Goal: Task Accomplishment & Management: Manage account settings

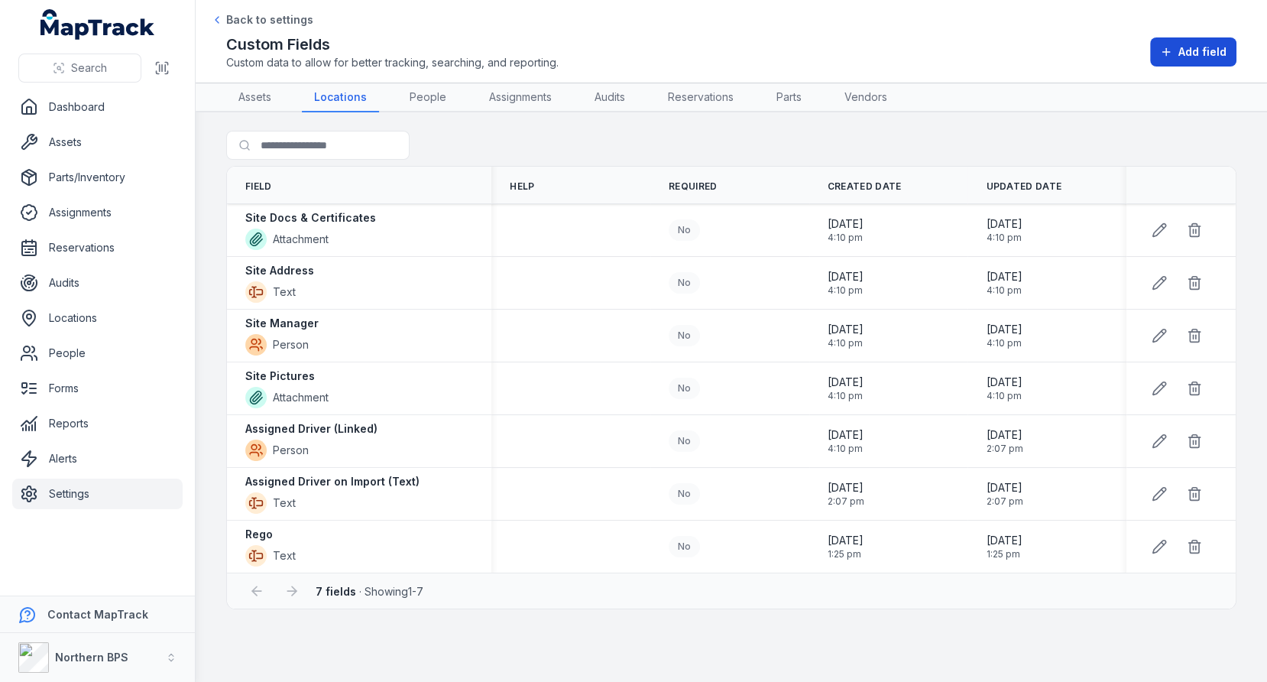
click at [1164, 44] on button "Add field" at bounding box center [1193, 51] width 86 height 29
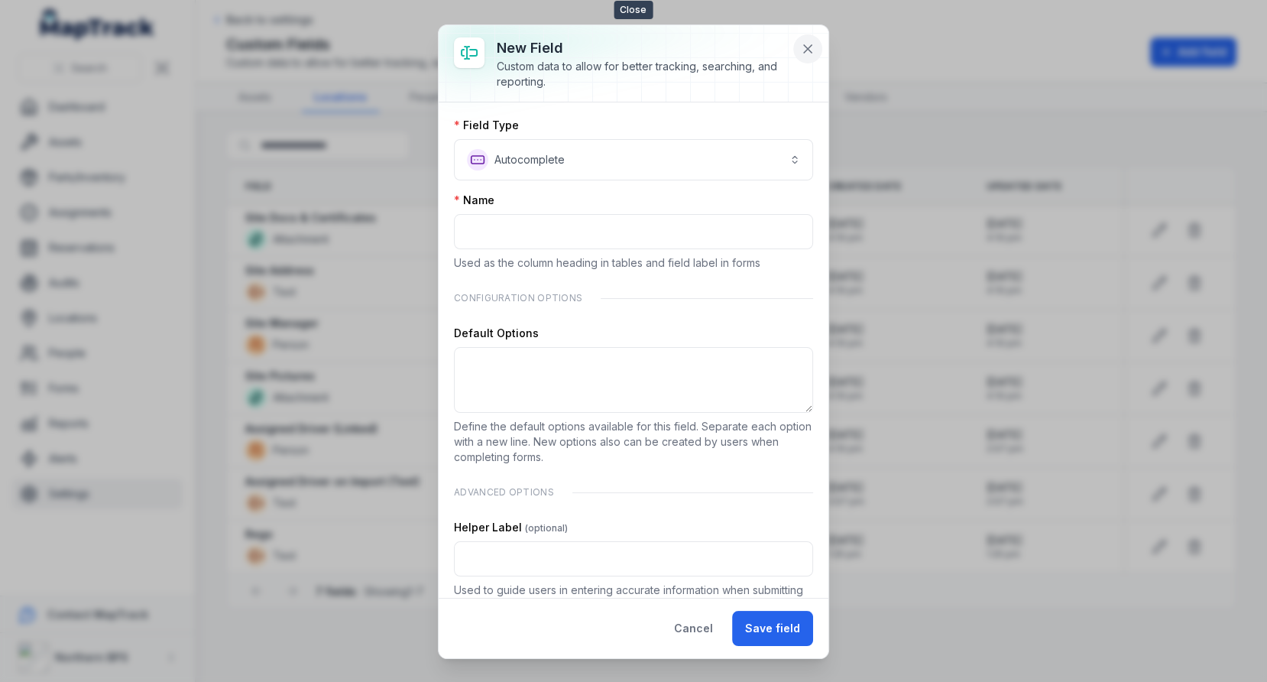
click at [808, 51] on icon at bounding box center [807, 48] width 15 height 15
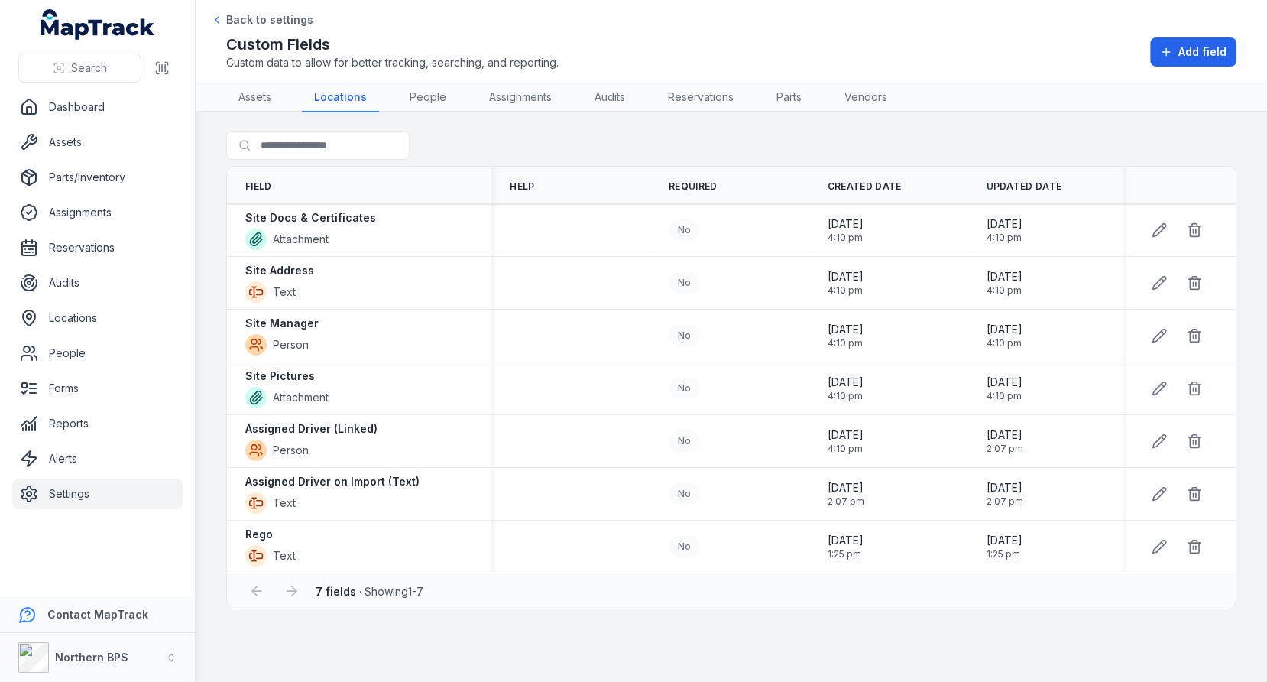
click at [578, 168] on th "Help" at bounding box center [570, 185] width 159 height 37
click at [682, 180] on span "Required" at bounding box center [693, 186] width 48 height 12
click at [717, 154] on div "Search for fields" at bounding box center [731, 148] width 1010 height 35
click at [144, 504] on link "Settings" at bounding box center [97, 493] width 170 height 31
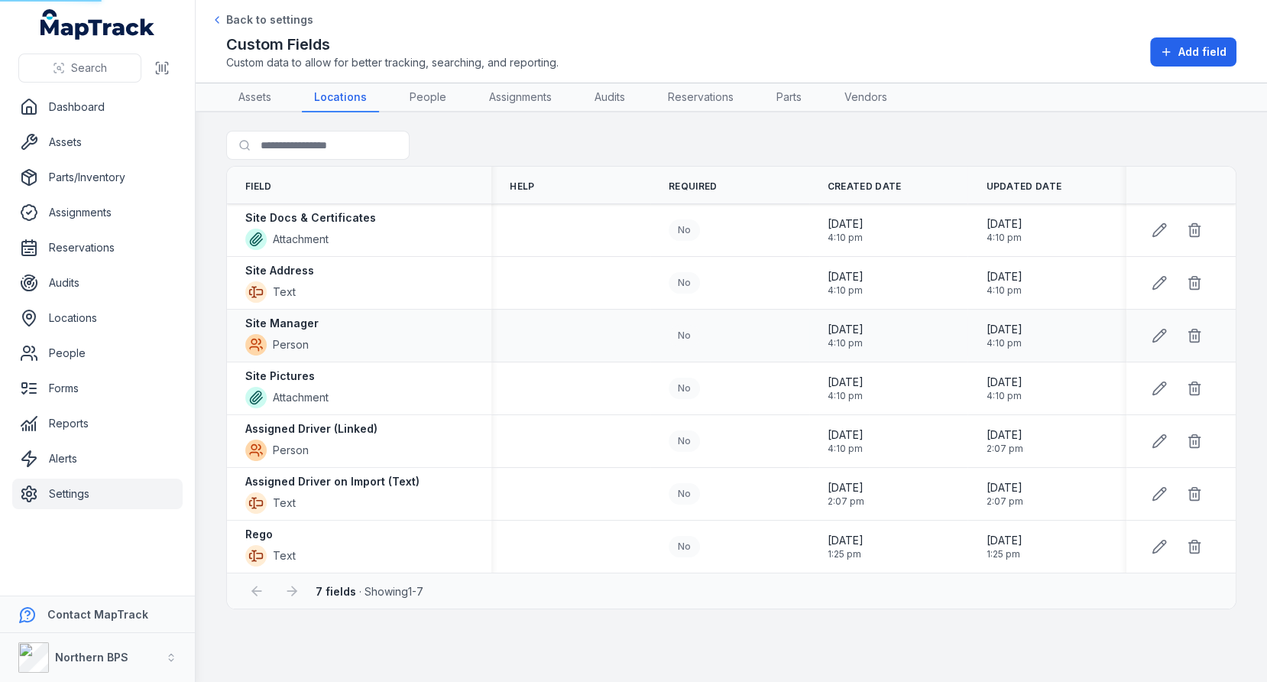
click at [608, 351] on td at bounding box center [570, 335] width 159 height 53
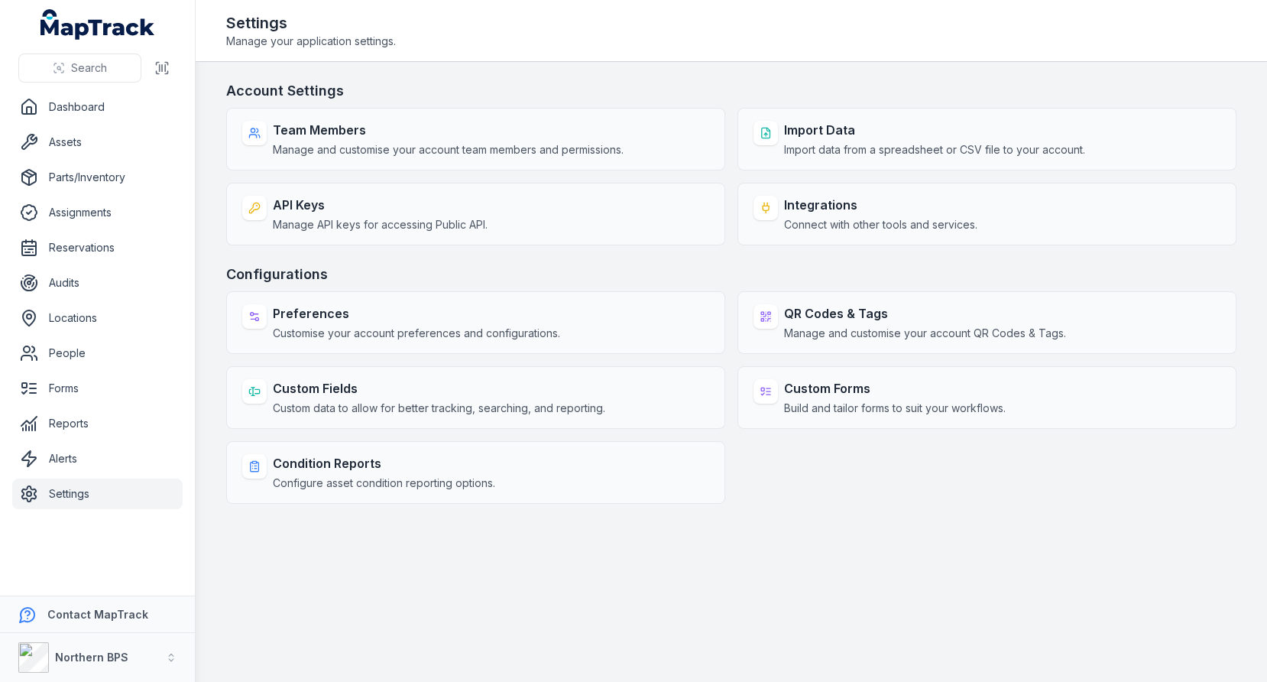
click at [711, 260] on div "Account Settings Team Members Manage and customise your account team members an…" at bounding box center [731, 291] width 1010 height 423
click at [730, 267] on h3 "Configurations" at bounding box center [731, 274] width 1010 height 21
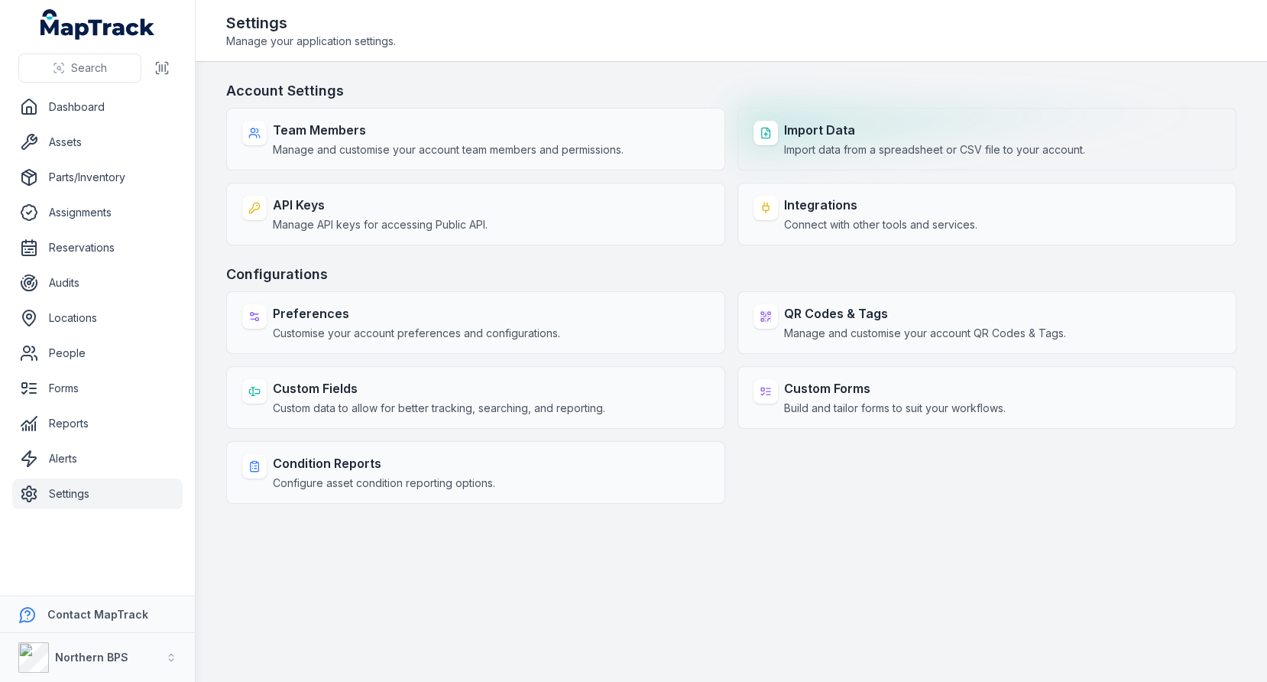
click at [808, 154] on span "Import data from a spreadsheet or CSV file to your account." at bounding box center [934, 149] width 301 height 15
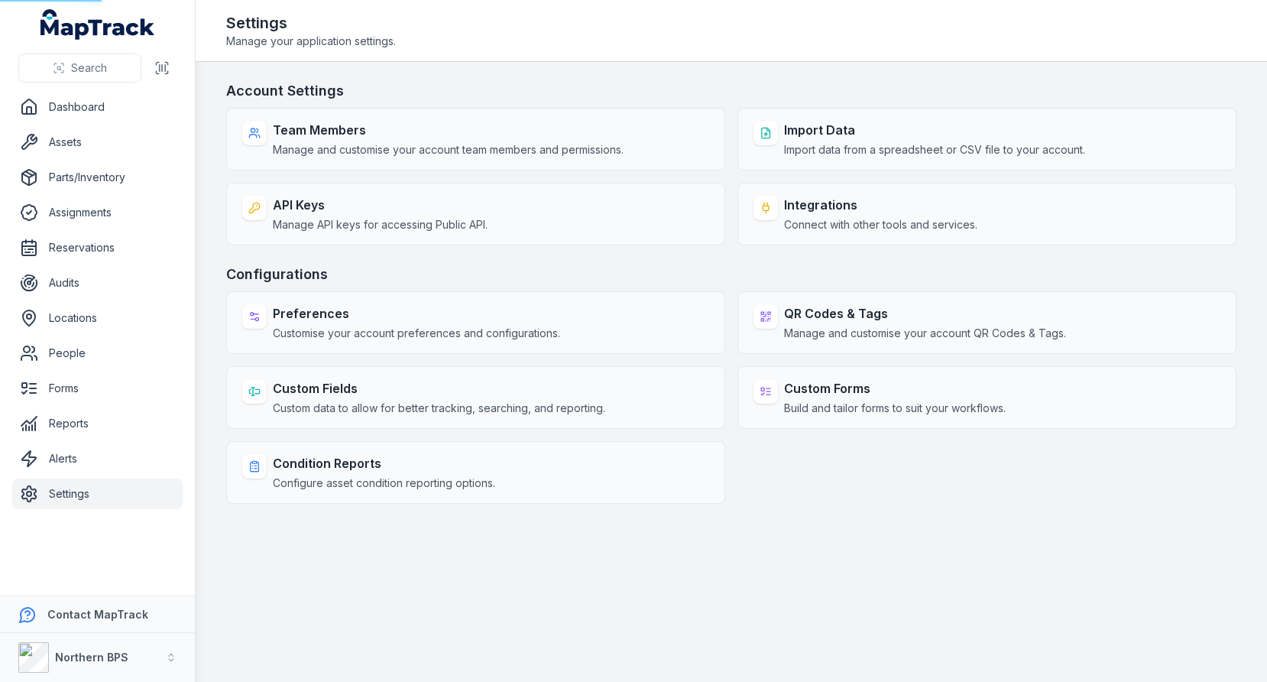
click at [734, 86] on h3 "Account Settings" at bounding box center [731, 90] width 1010 height 21
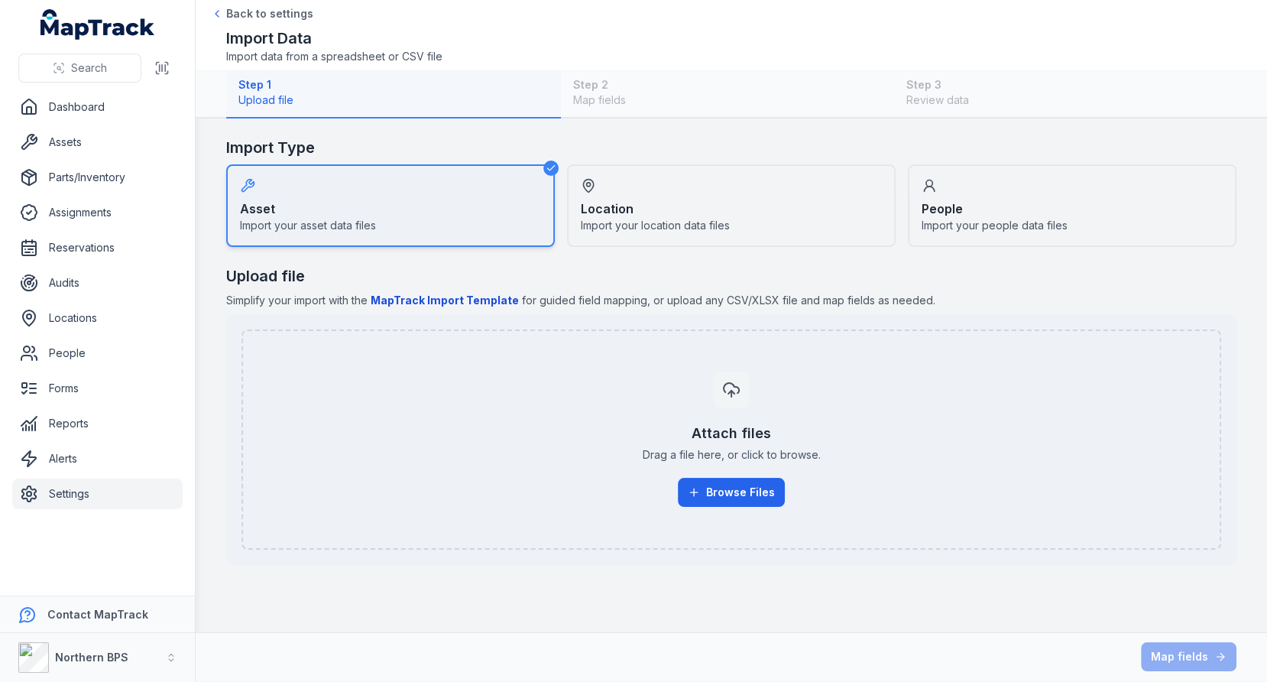
click at [665, 194] on div "Location Import your location data files" at bounding box center [731, 205] width 329 height 83
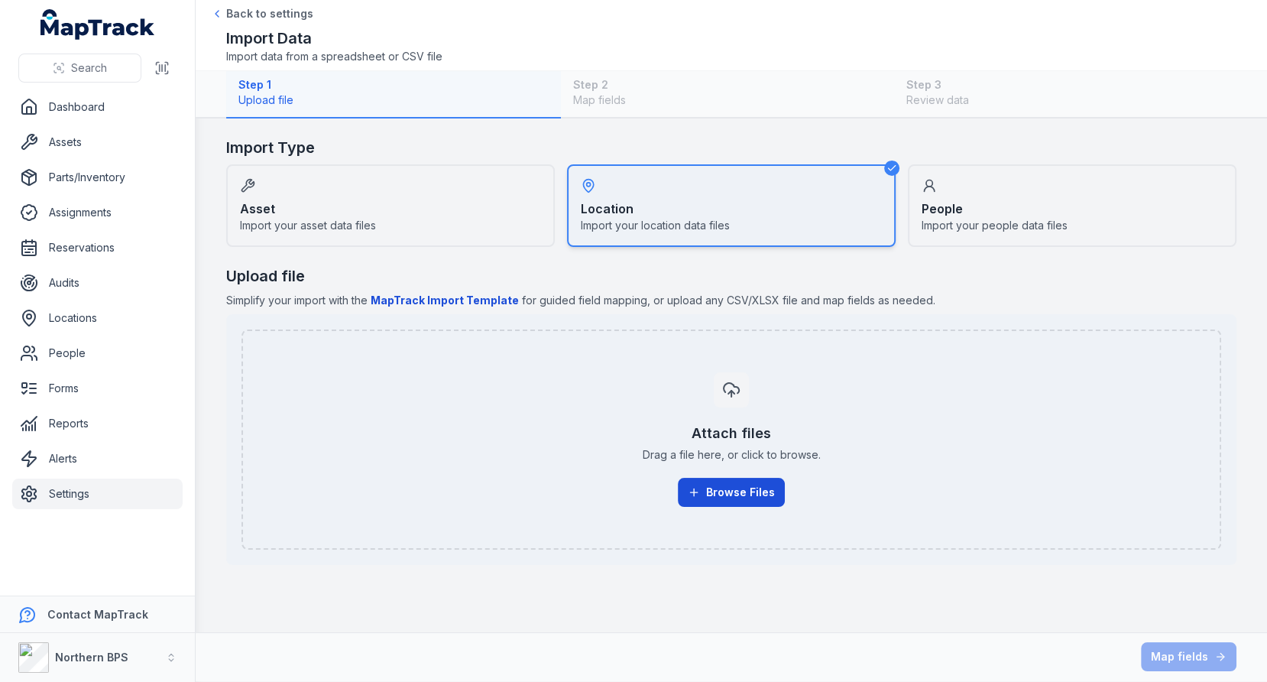
click at [721, 487] on button "Browse Files" at bounding box center [731, 492] width 107 height 29
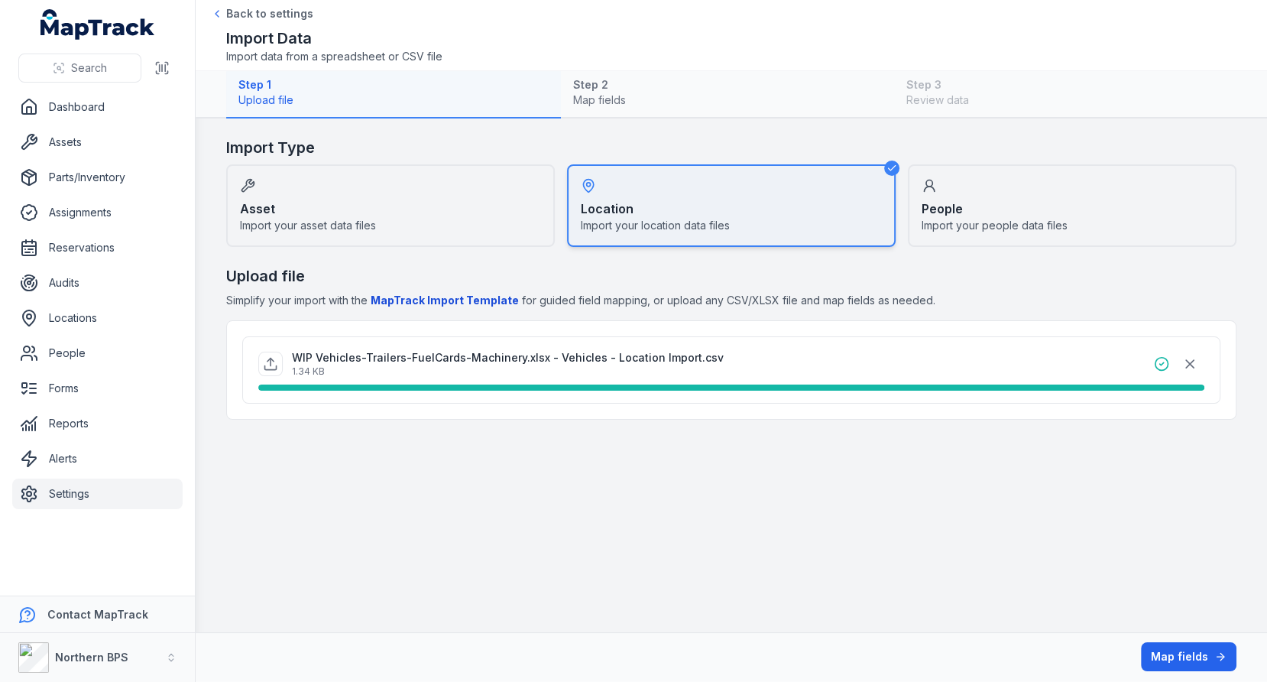
click at [750, 140] on h2 "Import Type" at bounding box center [731, 147] width 1010 height 21
click at [1154, 645] on button "Map fields" at bounding box center [1189, 656] width 96 height 29
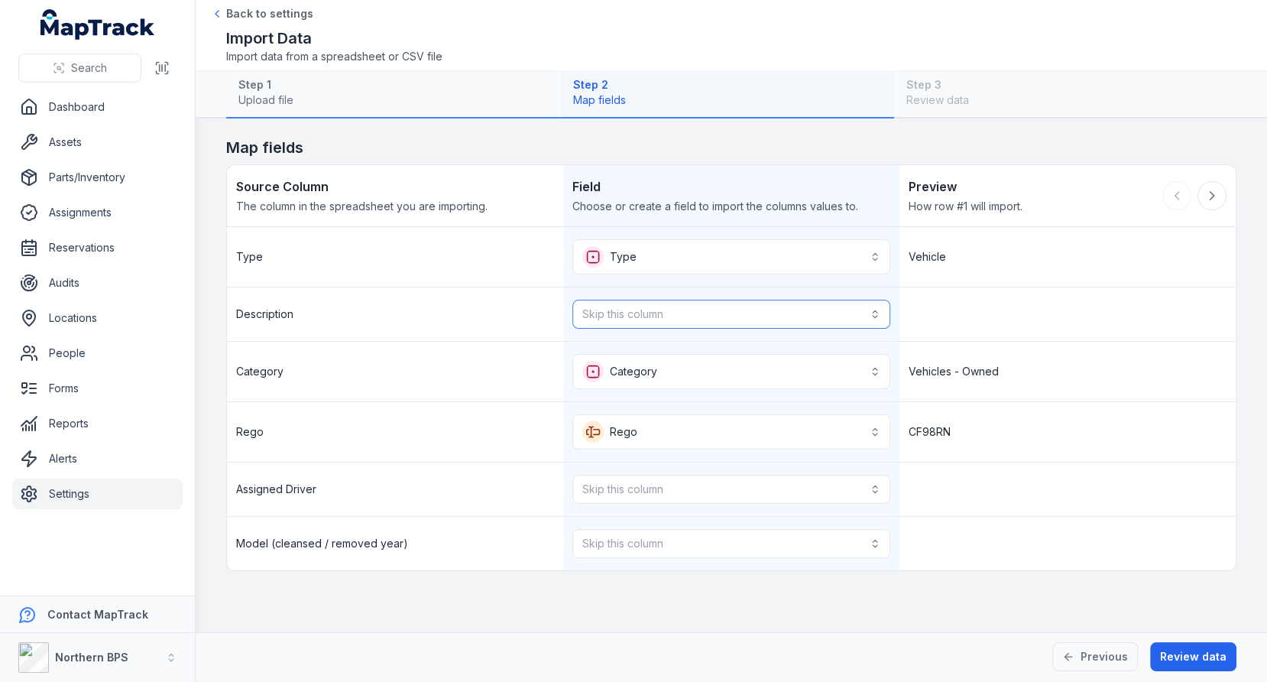
click at [821, 311] on button "Skip this column" at bounding box center [731, 314] width 318 height 29
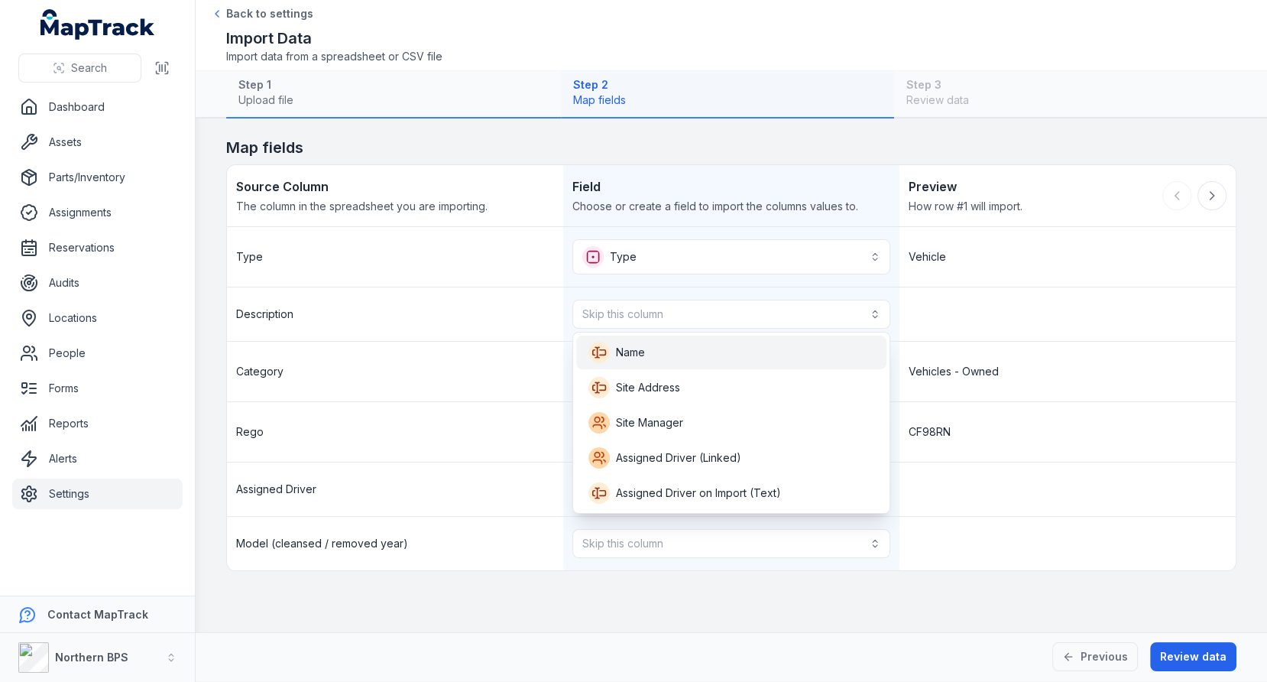
click at [781, 361] on div "Name" at bounding box center [731, 352] width 286 height 21
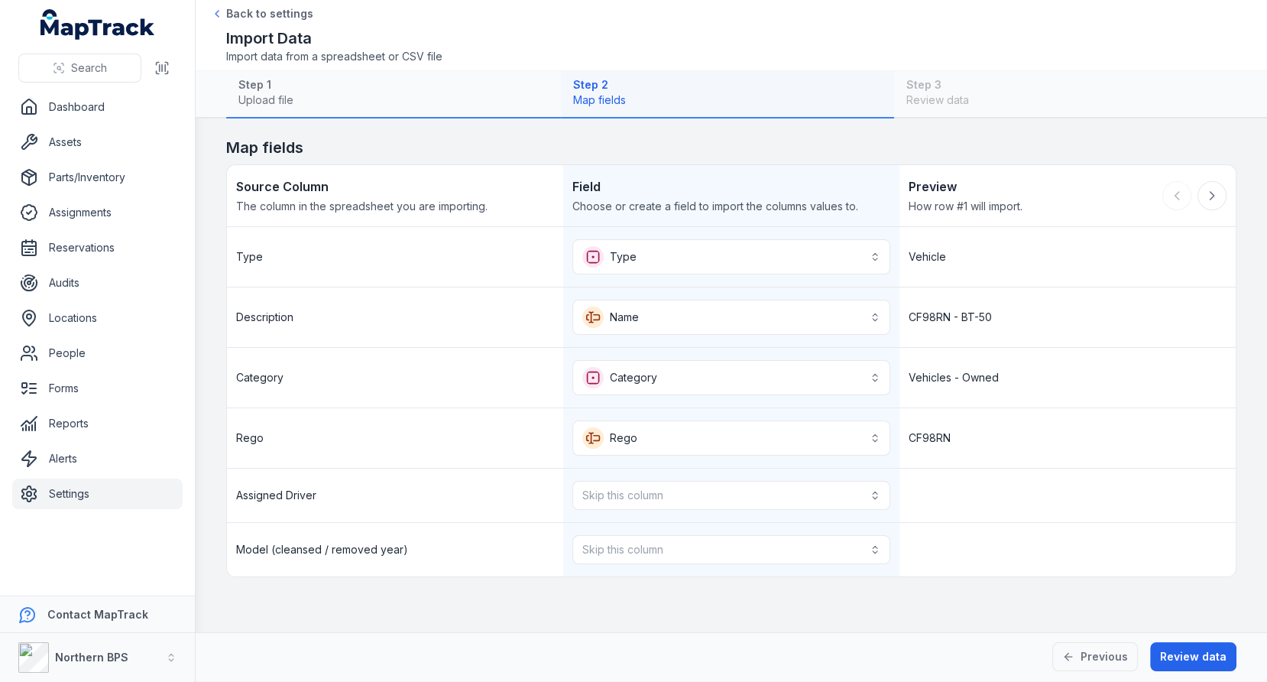
click at [1035, 308] on div "CF98RN - BT-50" at bounding box center [1067, 317] width 336 height 60
click at [687, 513] on div "Skip this column" at bounding box center [731, 494] width 336 height 53
click at [696, 507] on div "Skip this column" at bounding box center [731, 494] width 336 height 53
click at [717, 494] on button "Skip this column" at bounding box center [731, 495] width 318 height 29
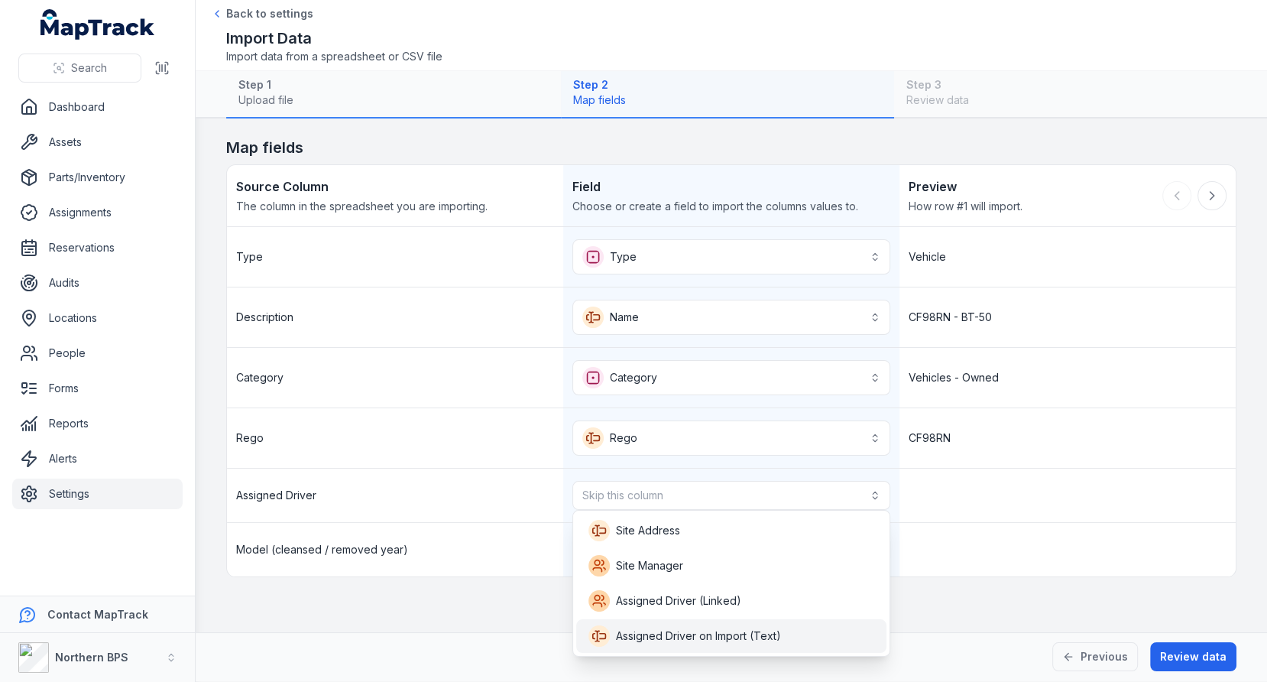
click at [714, 622] on div "Assigned Driver on Import (Text)" at bounding box center [731, 636] width 310 height 34
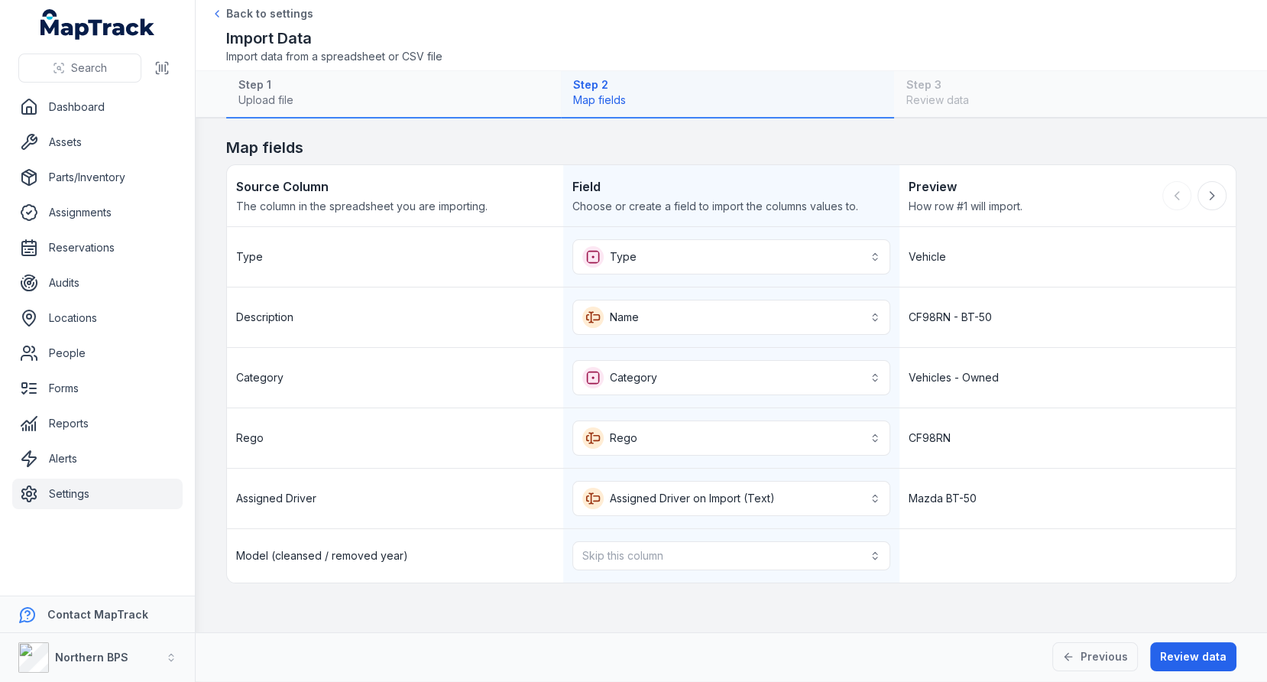
click at [947, 503] on div "Mazda BT-50" at bounding box center [1067, 498] width 336 height 60
click at [810, 549] on button "Skip this column" at bounding box center [731, 555] width 318 height 29
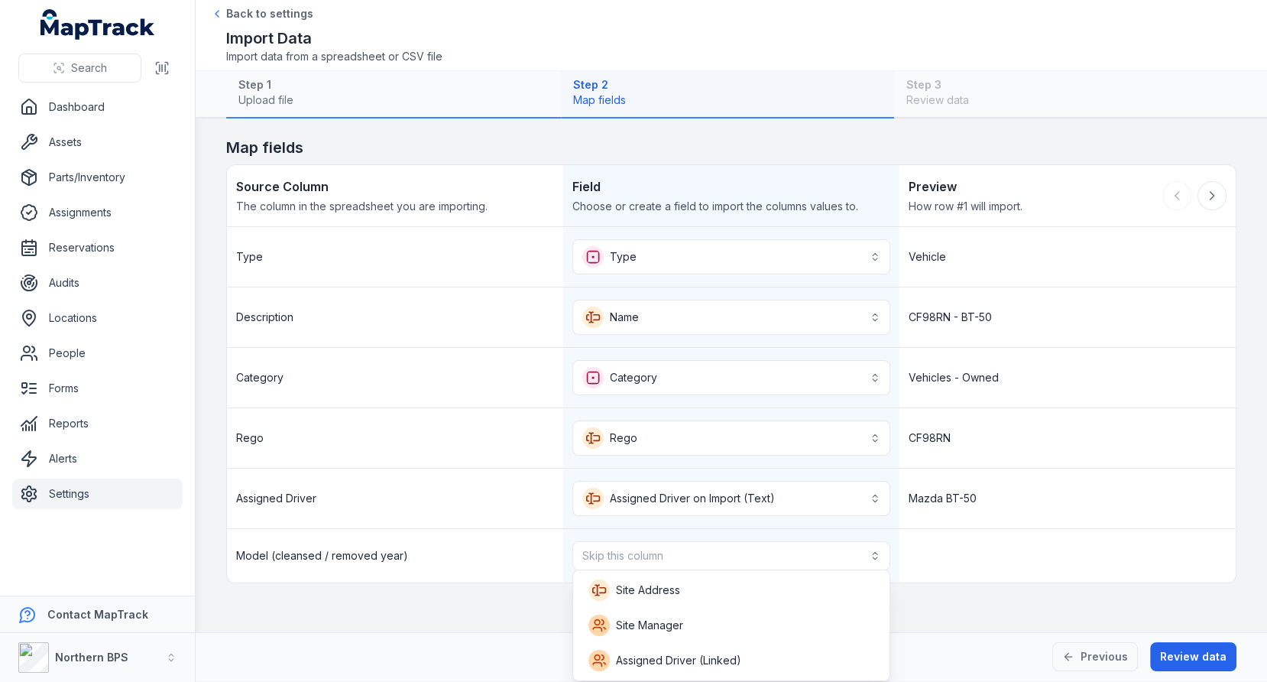
click at [995, 455] on div "**********" at bounding box center [731, 404] width 1009 height 355
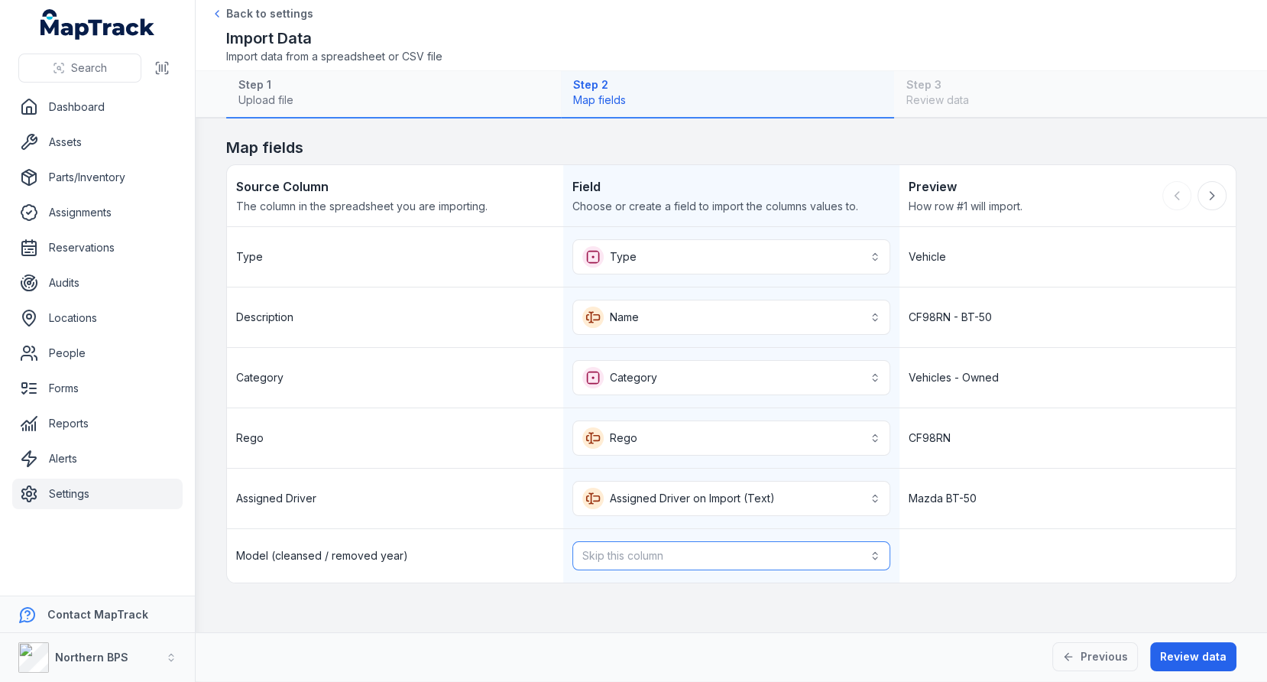
click at [775, 541] on button "Skip this column" at bounding box center [731, 555] width 318 height 29
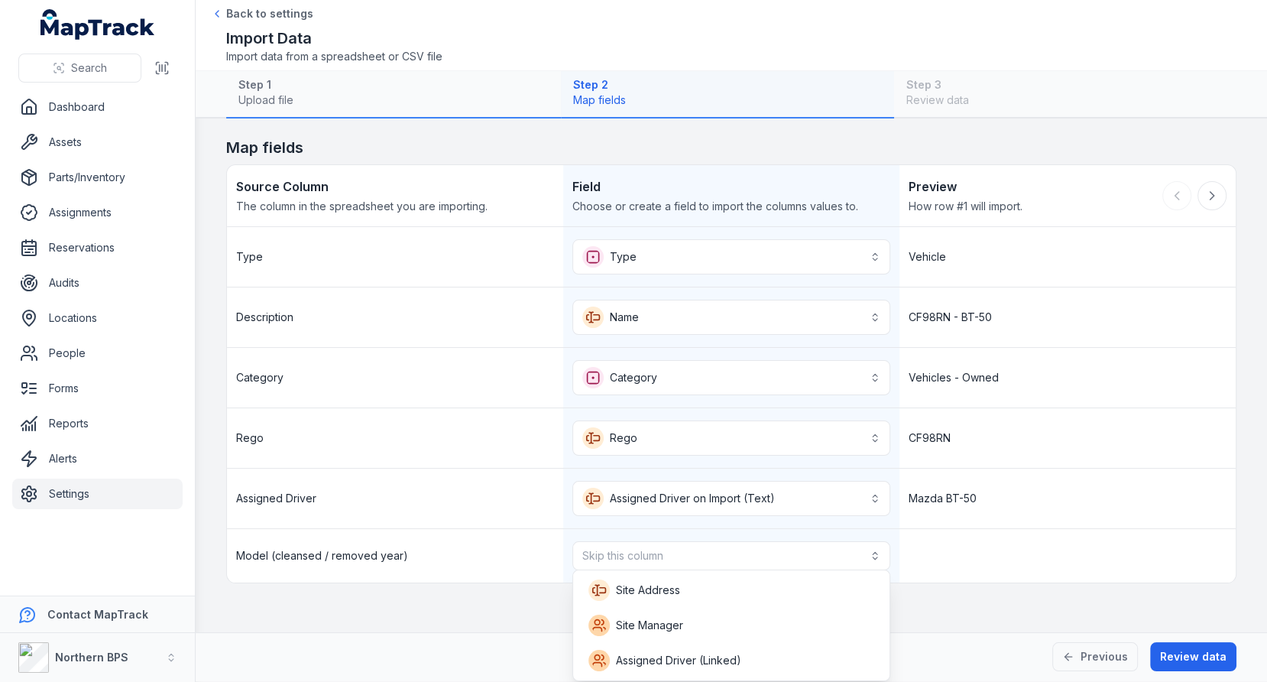
click at [976, 478] on div "**********" at bounding box center [731, 404] width 1009 height 355
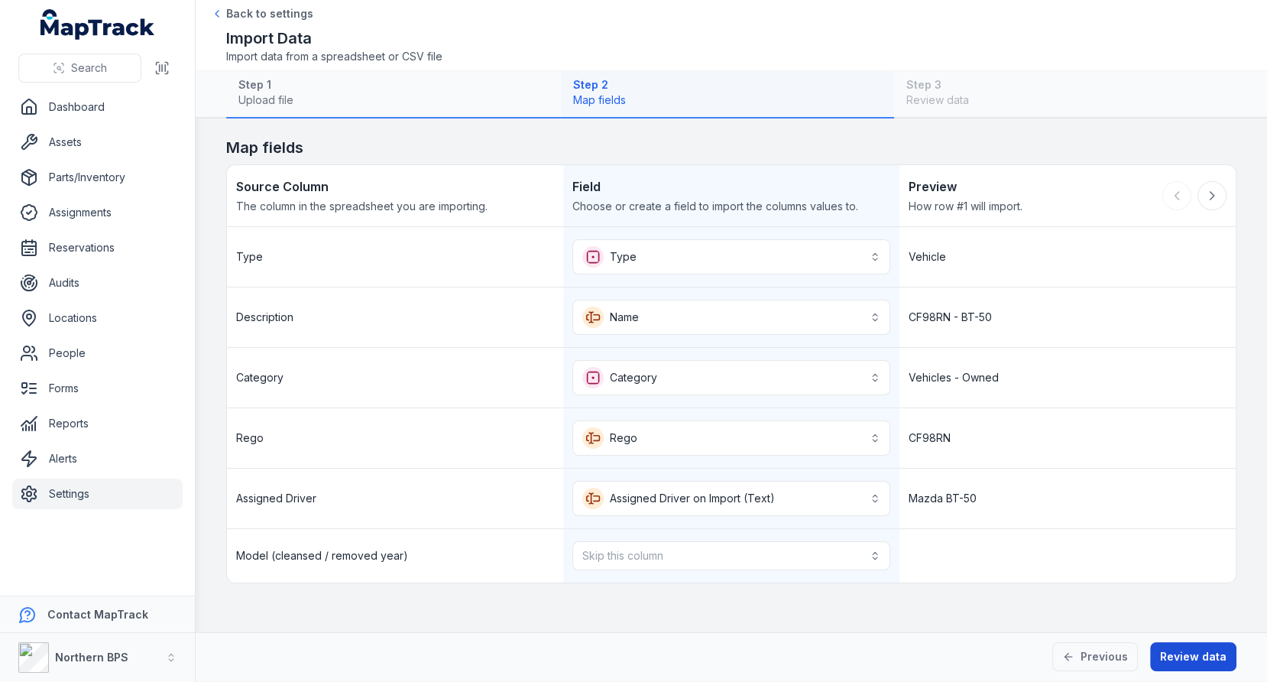
click at [1189, 661] on button "Review data" at bounding box center [1193, 656] width 86 height 29
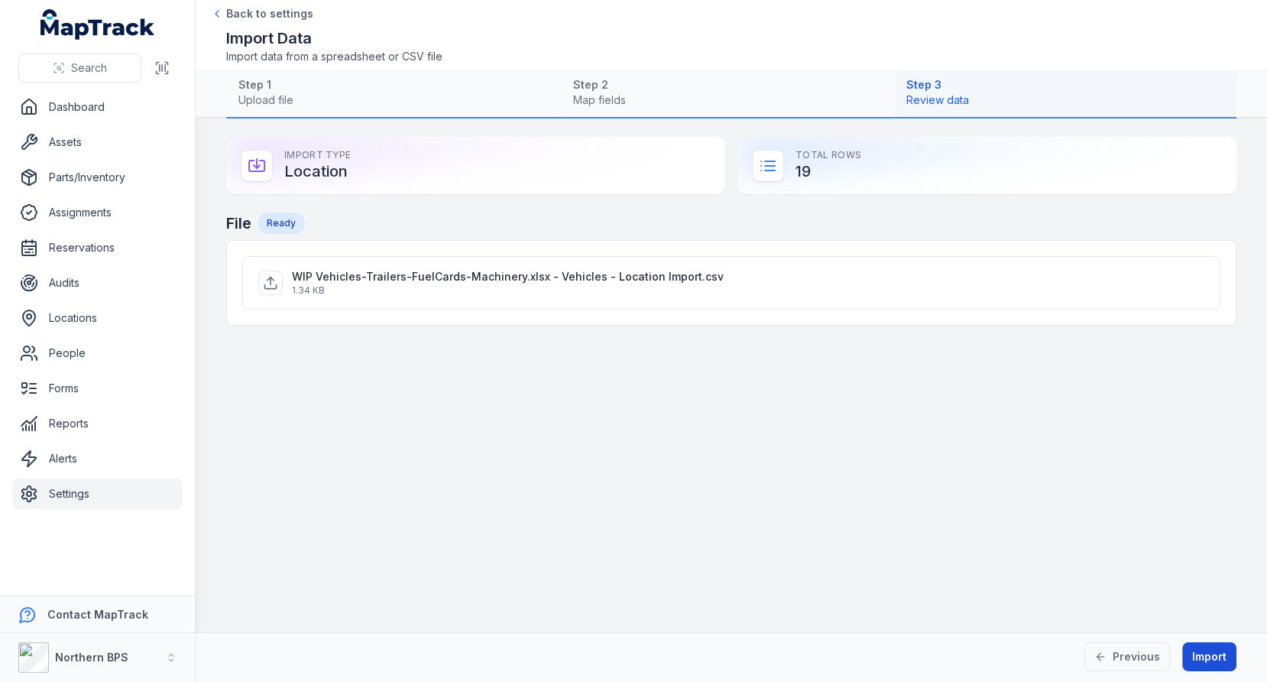
click at [1219, 657] on button "Import" at bounding box center [1209, 656] width 54 height 29
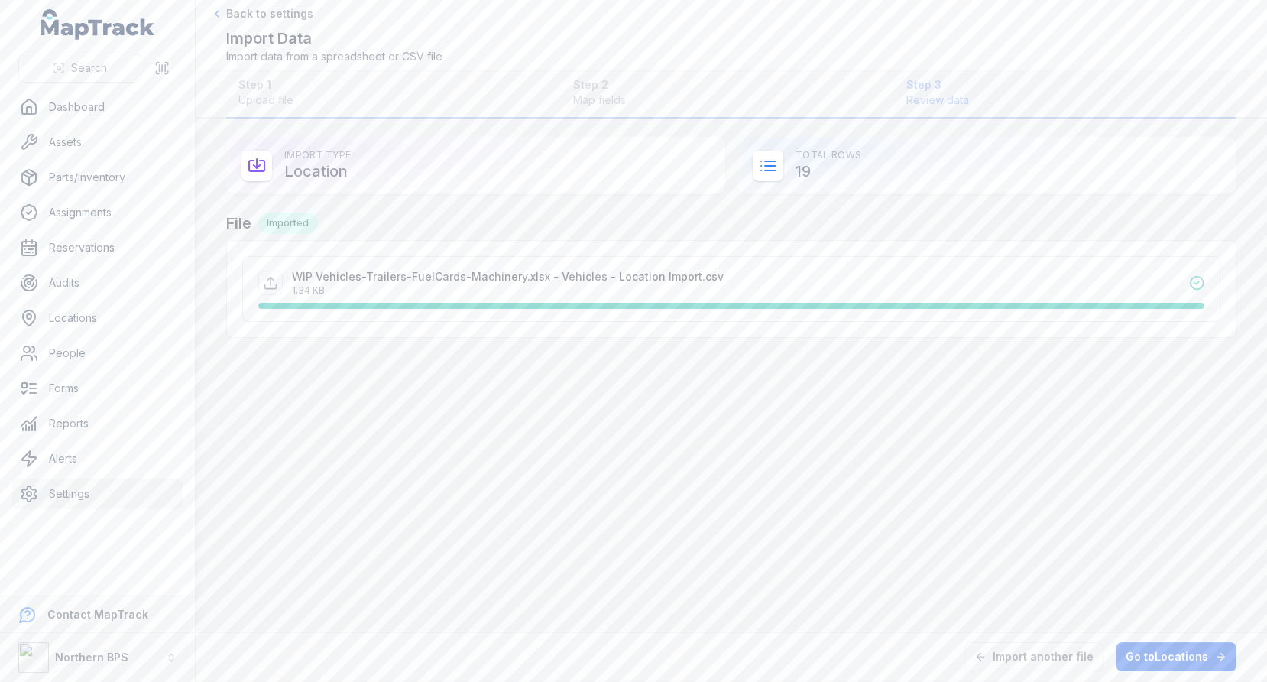
click at [733, 396] on main "Import Type Location Total Rows 19 File Imported WIP Vehicles-Trailers-FuelCard…" at bounding box center [731, 374] width 1071 height 513
click at [83, 338] on link "People" at bounding box center [97, 353] width 170 height 31
click at [90, 327] on link "Locations" at bounding box center [97, 318] width 170 height 31
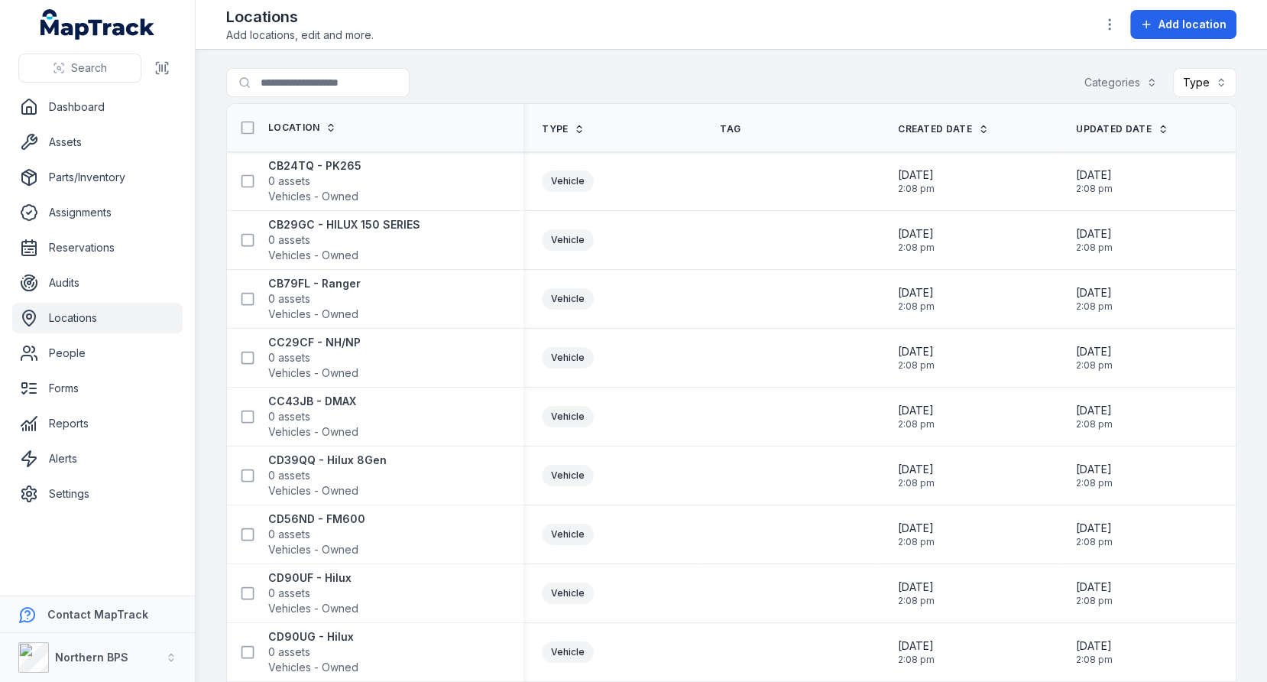
click at [1140, 86] on button "Categories" at bounding box center [1120, 82] width 92 height 29
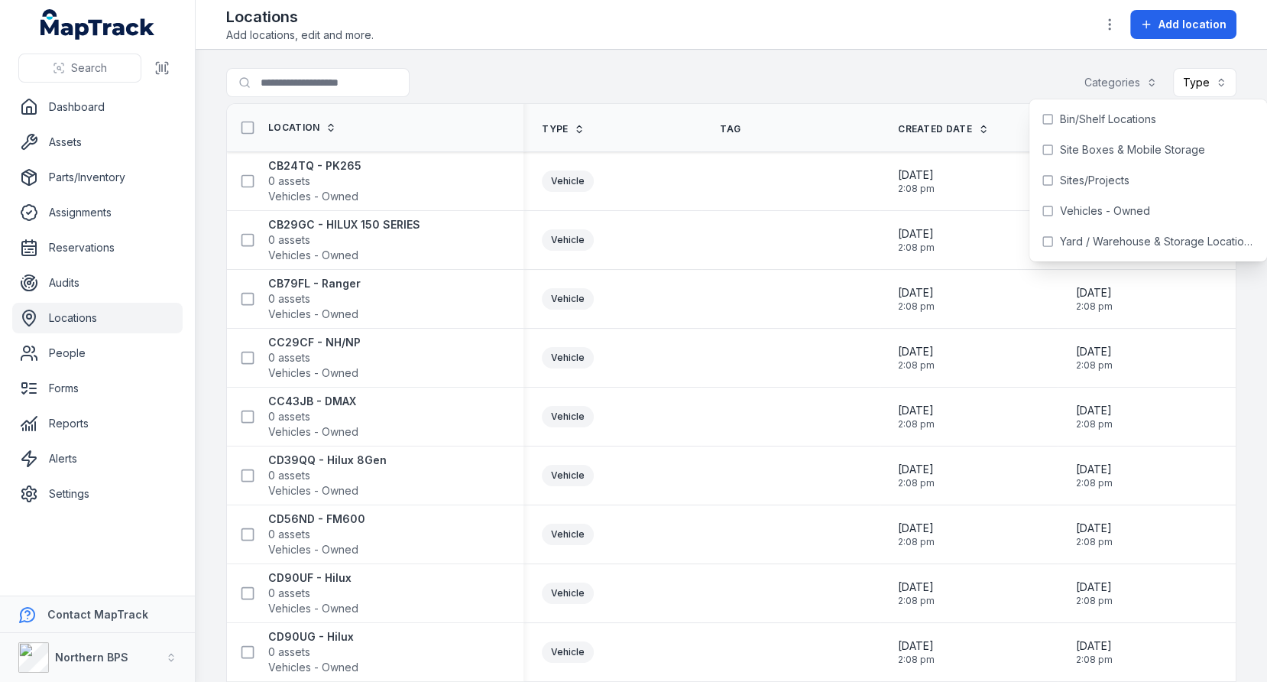
click at [1022, 76] on div "Search for locations Categories Type" at bounding box center [731, 85] width 1010 height 35
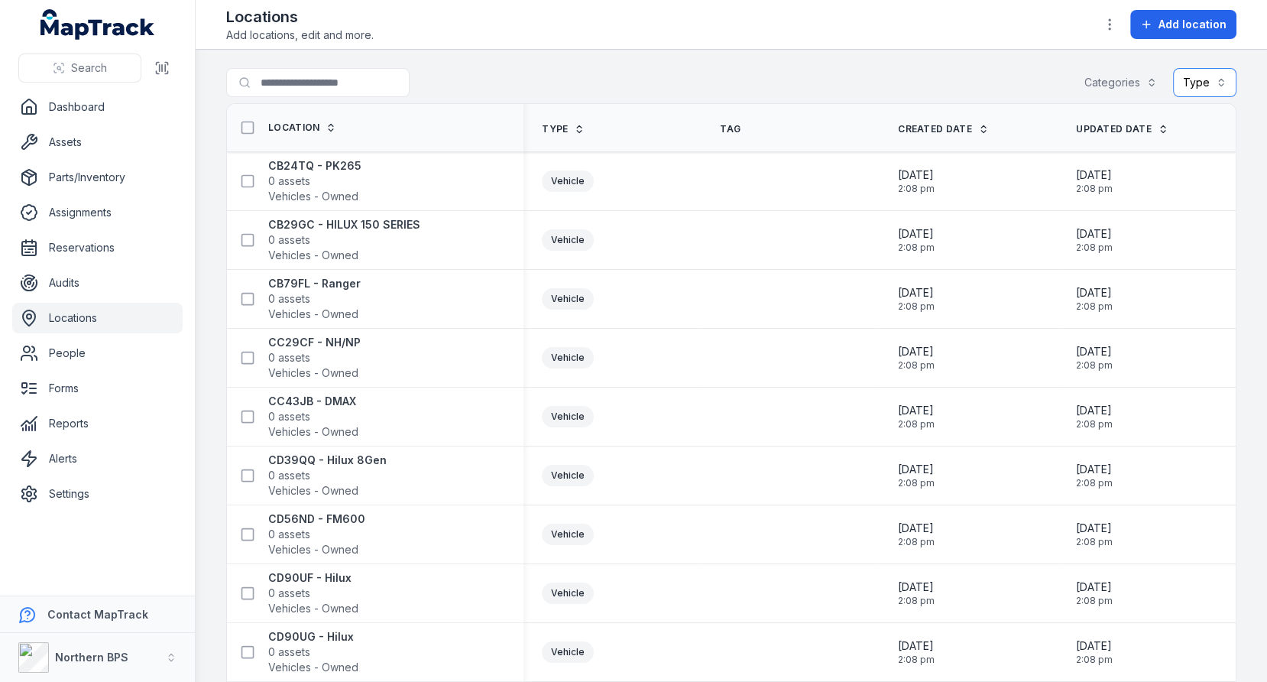
click at [1215, 76] on button "Type" at bounding box center [1204, 82] width 63 height 29
click at [1151, 126] on div "Storage" at bounding box center [1156, 119] width 127 height 15
click at [1151, 173] on div "Site" at bounding box center [1156, 177] width 127 height 15
click at [917, 76] on div "**********" at bounding box center [731, 85] width 1010 height 35
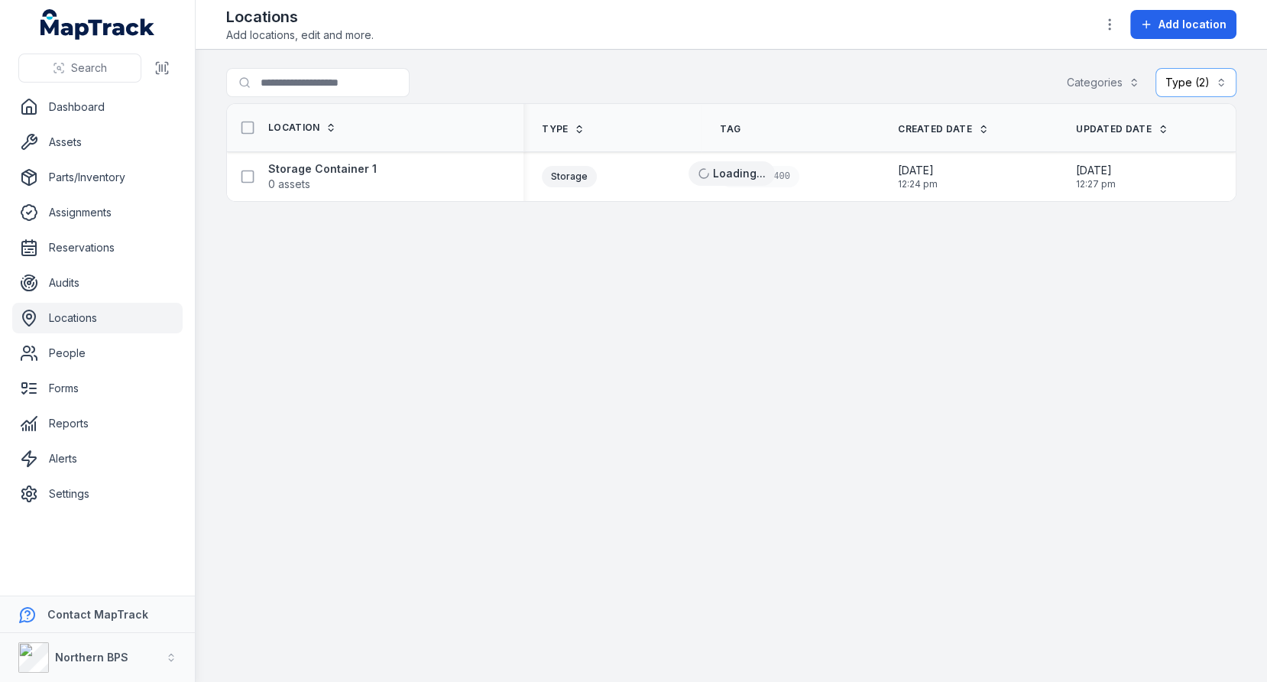
click at [1174, 104] on th "Updated Date" at bounding box center [1146, 128] width 178 height 48
click at [1181, 95] on button "**********" at bounding box center [1195, 82] width 81 height 29
click at [1162, 121] on div "Storage" at bounding box center [1156, 119] width 127 height 15
click at [1153, 177] on div "Site" at bounding box center [1156, 177] width 127 height 15
click at [772, 33] on div "Toggle Navigation Locations Add locations, edit and more. Add location Search f…" at bounding box center [731, 341] width 1071 height 682
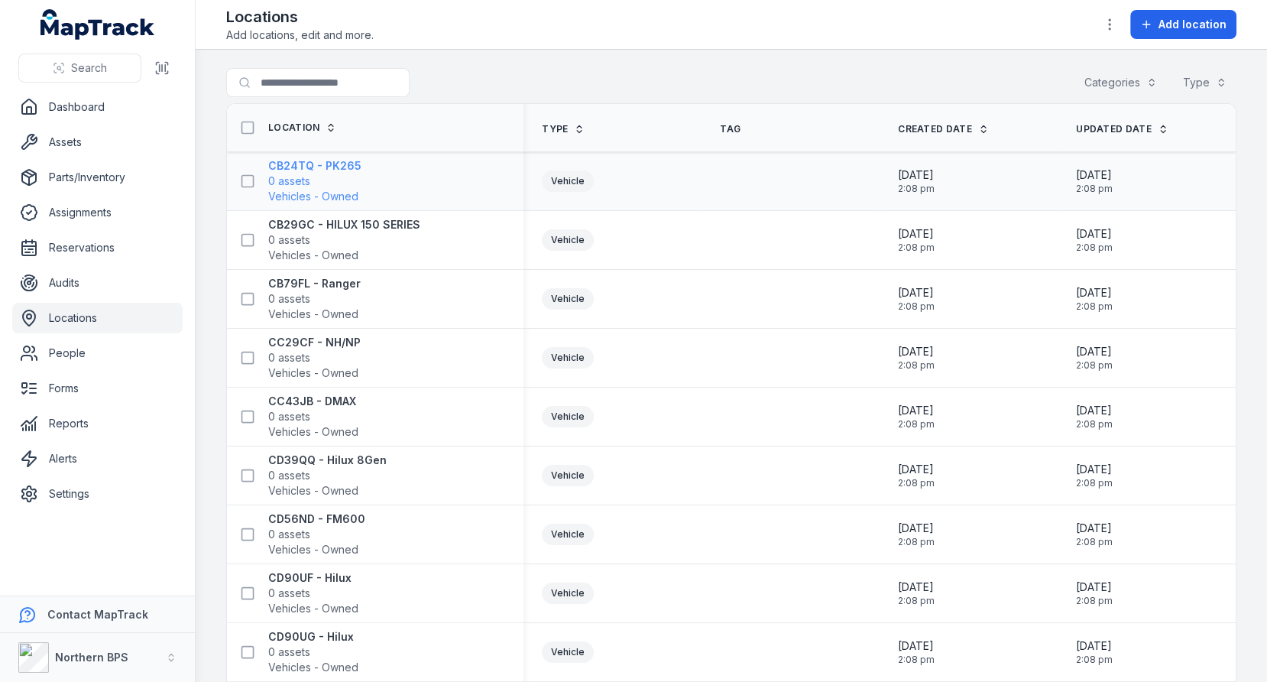
click at [322, 194] on span "Vehicles - Owned" at bounding box center [313, 196] width 90 height 15
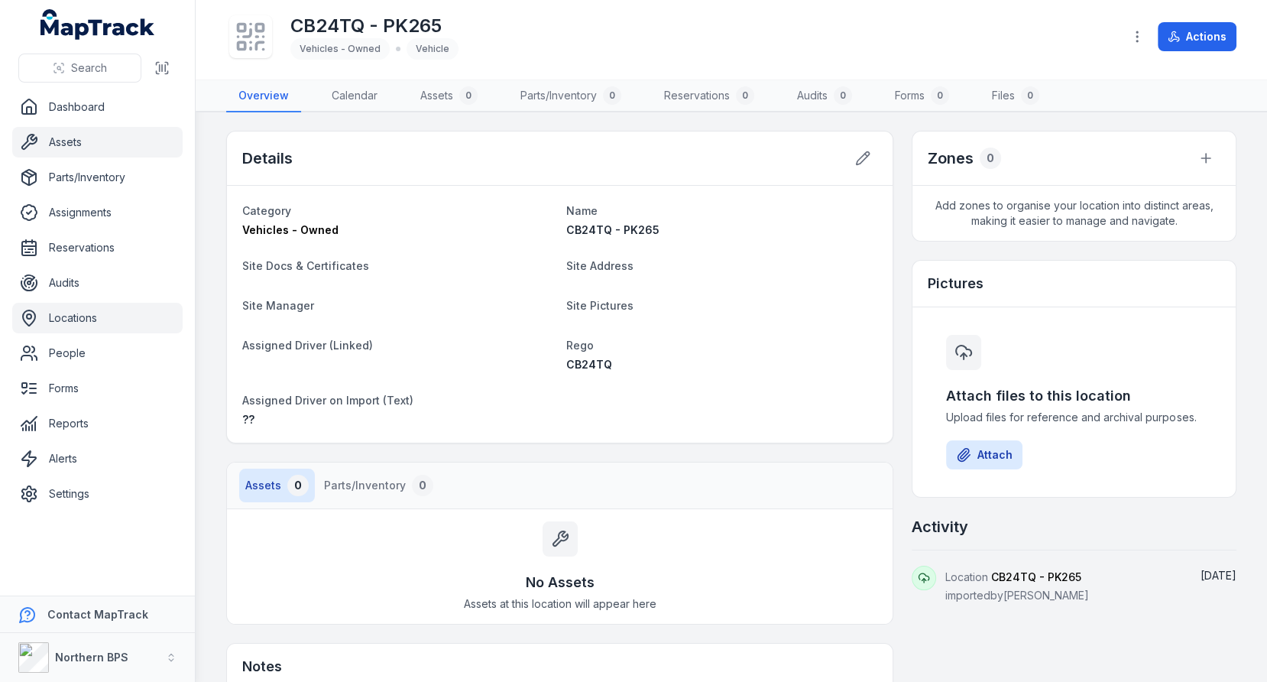
click at [132, 147] on link "Assets" at bounding box center [97, 142] width 170 height 31
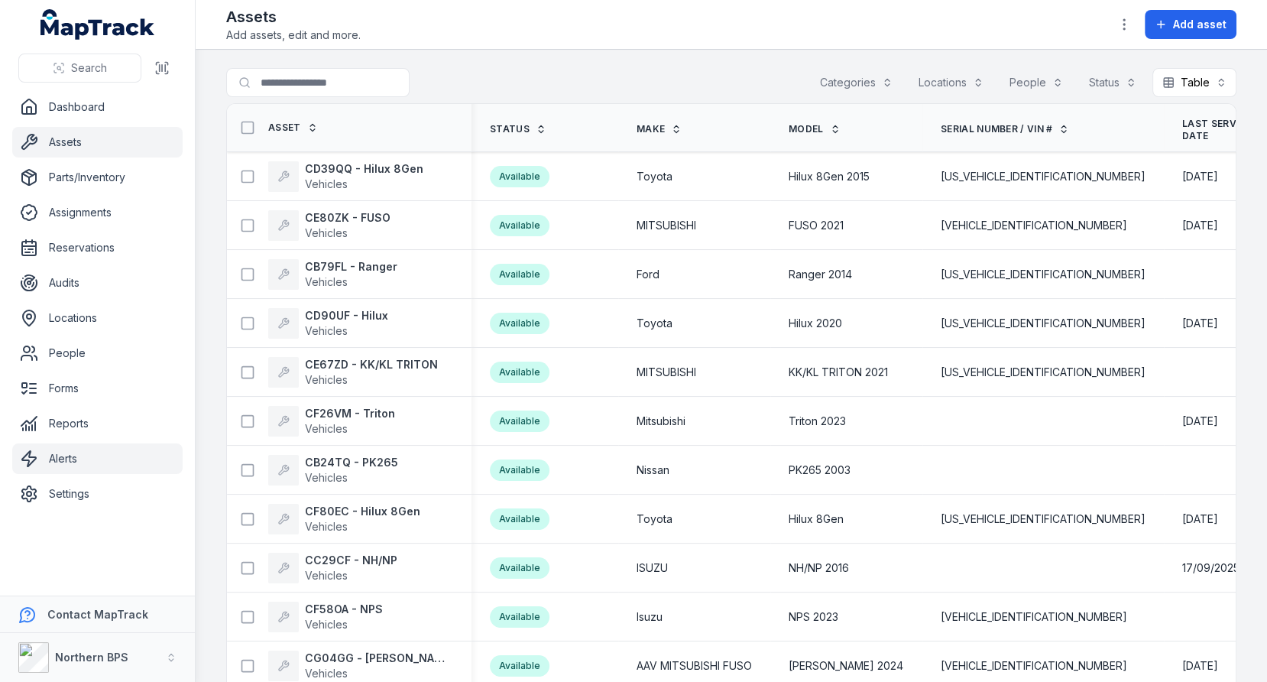
click at [109, 466] on link "Alerts" at bounding box center [97, 458] width 170 height 31
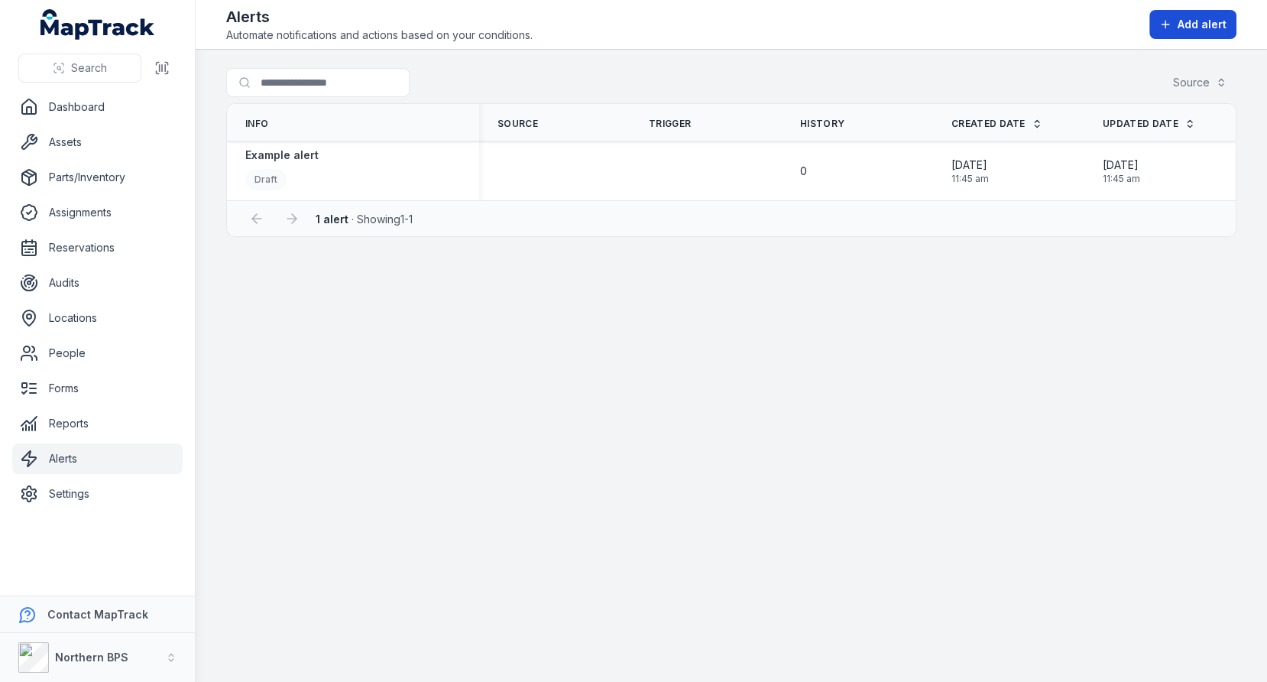
click at [1187, 21] on span "Add alert" at bounding box center [1201, 24] width 49 height 15
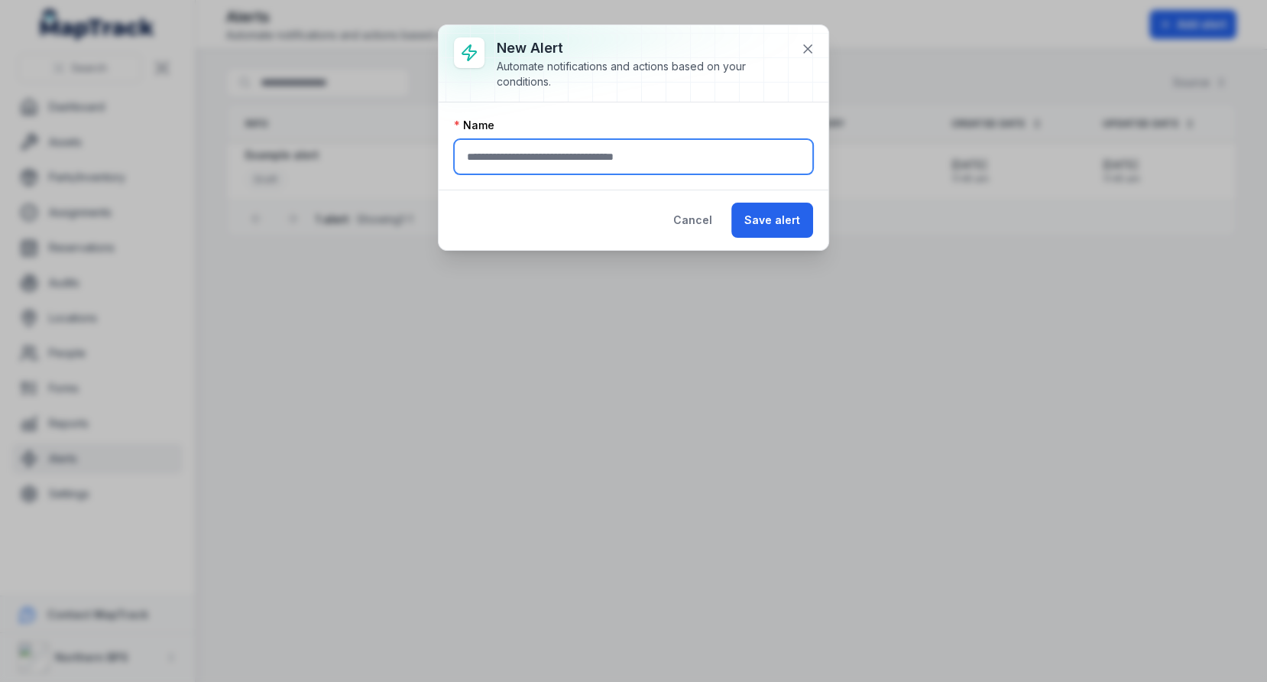
click at [563, 168] on input "text" at bounding box center [633, 156] width 359 height 35
type input "*"
type input "**********"
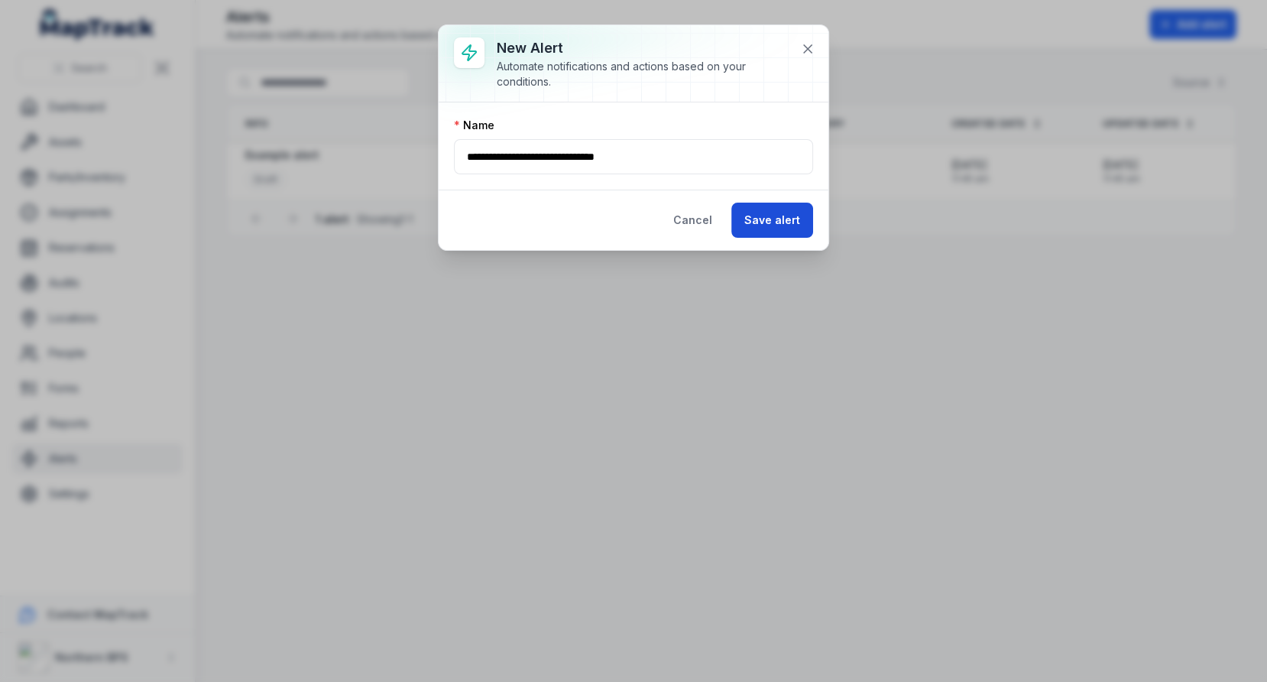
click at [787, 219] on button "Save alert" at bounding box center [772, 219] width 82 height 35
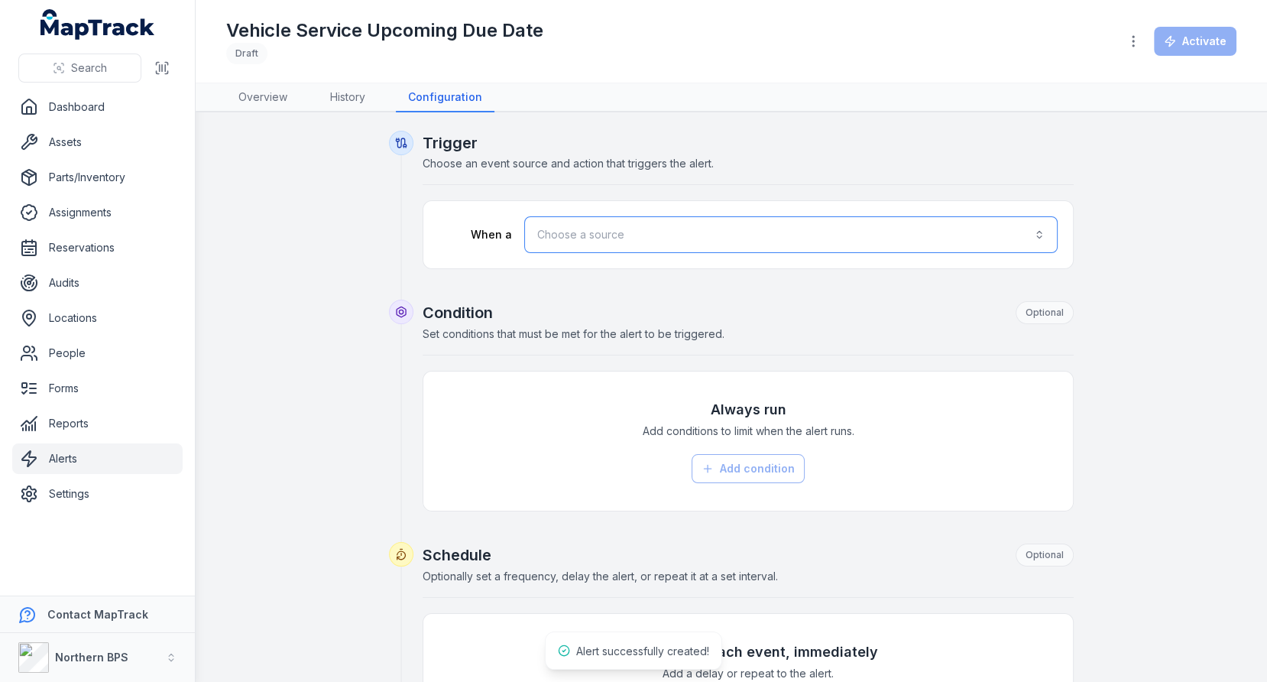
click at [659, 238] on button "Choose a source" at bounding box center [790, 234] width 533 height 37
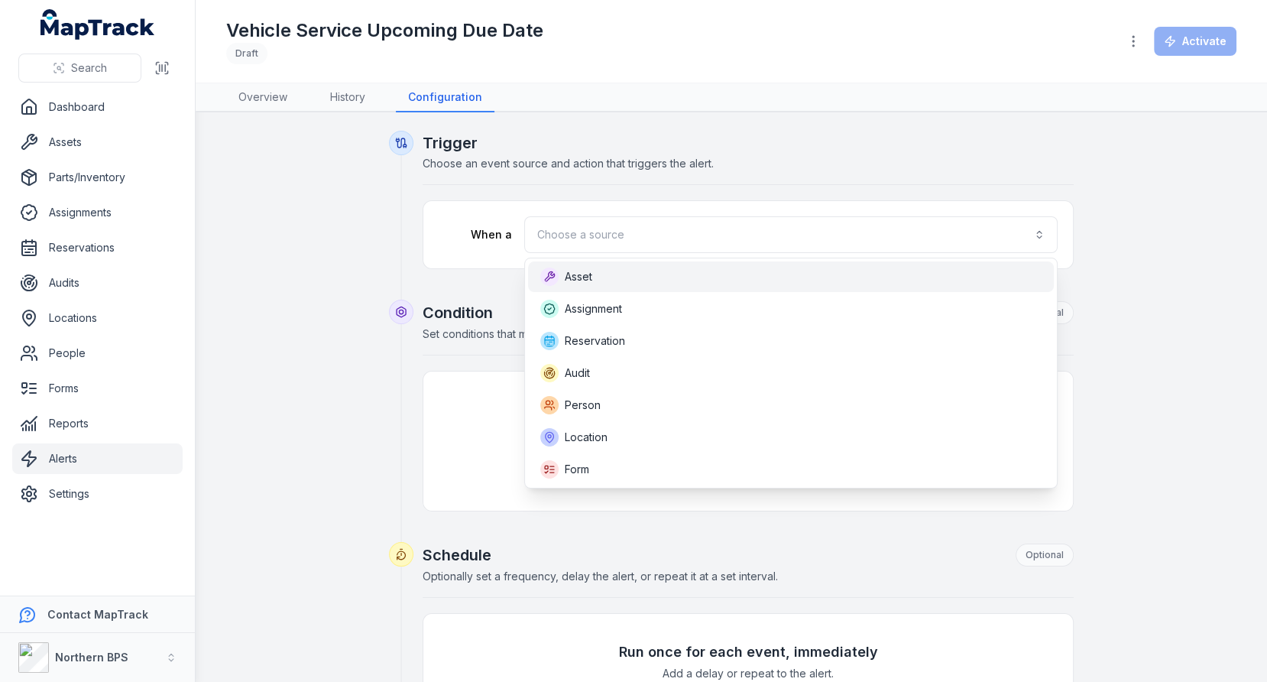
click at [644, 274] on div "Asset" at bounding box center [791, 276] width 502 height 18
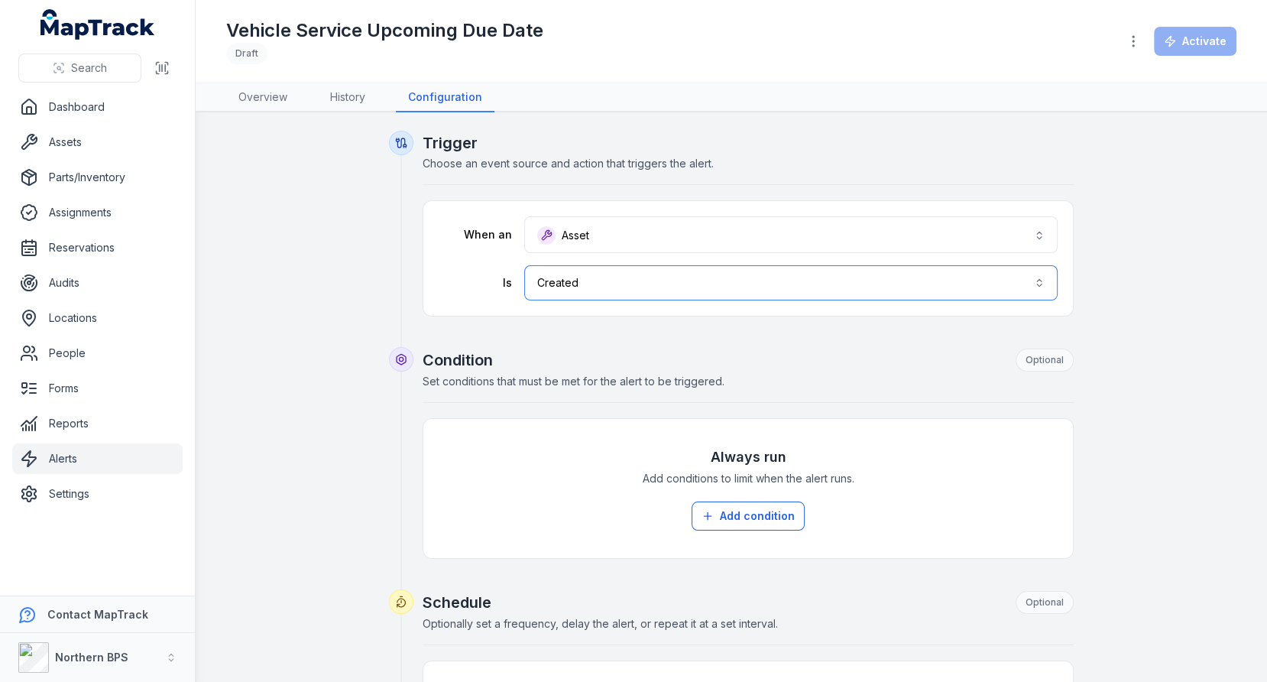
click at [660, 290] on button "Created ******" at bounding box center [790, 282] width 533 height 35
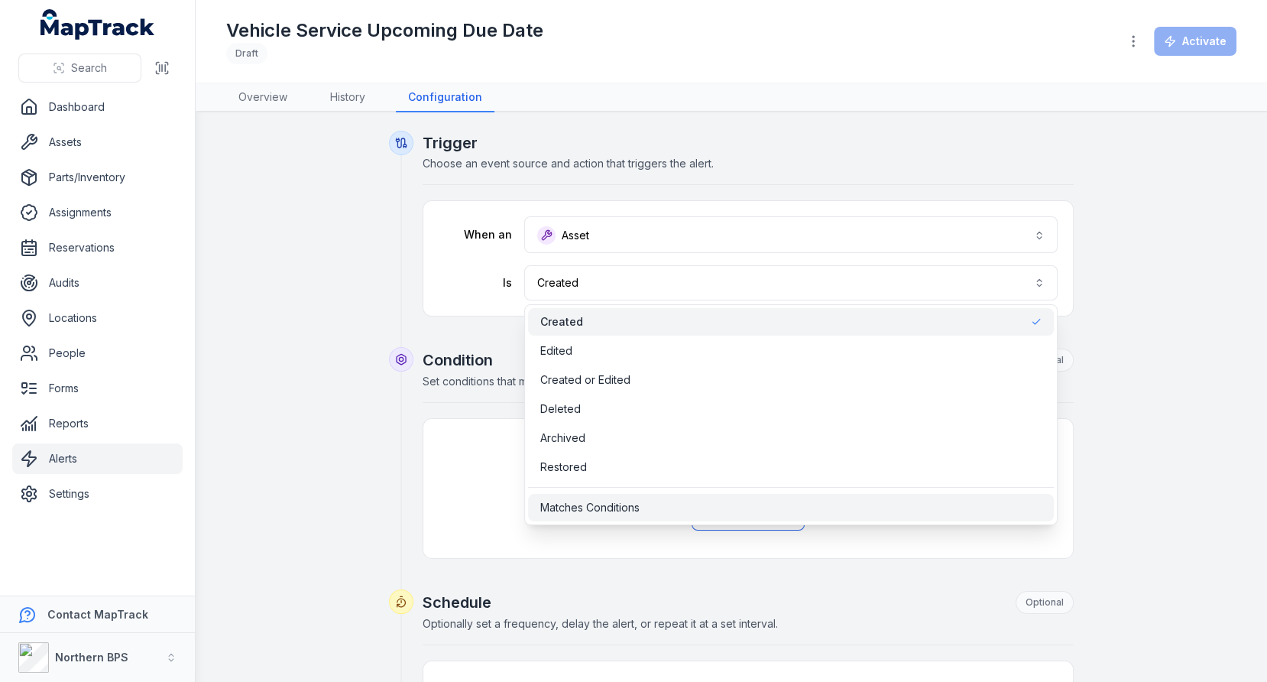
click at [629, 500] on span "Matches Conditions" at bounding box center [589, 507] width 99 height 15
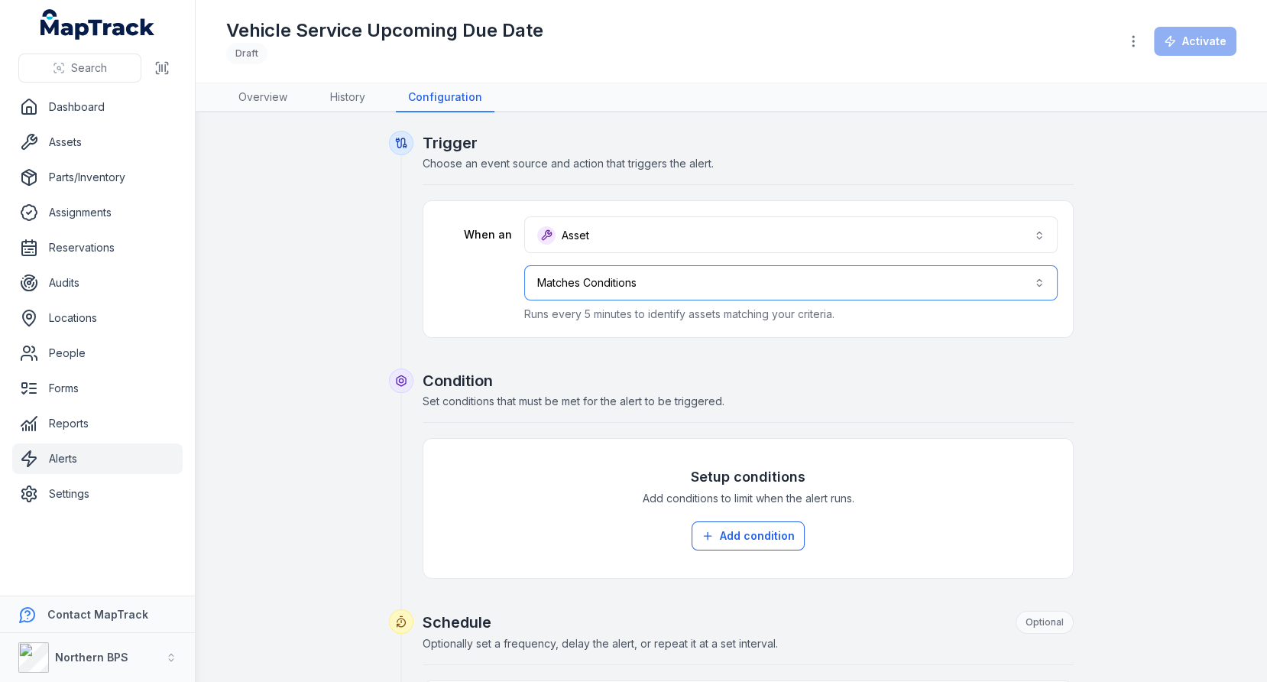
scroll to position [113, 0]
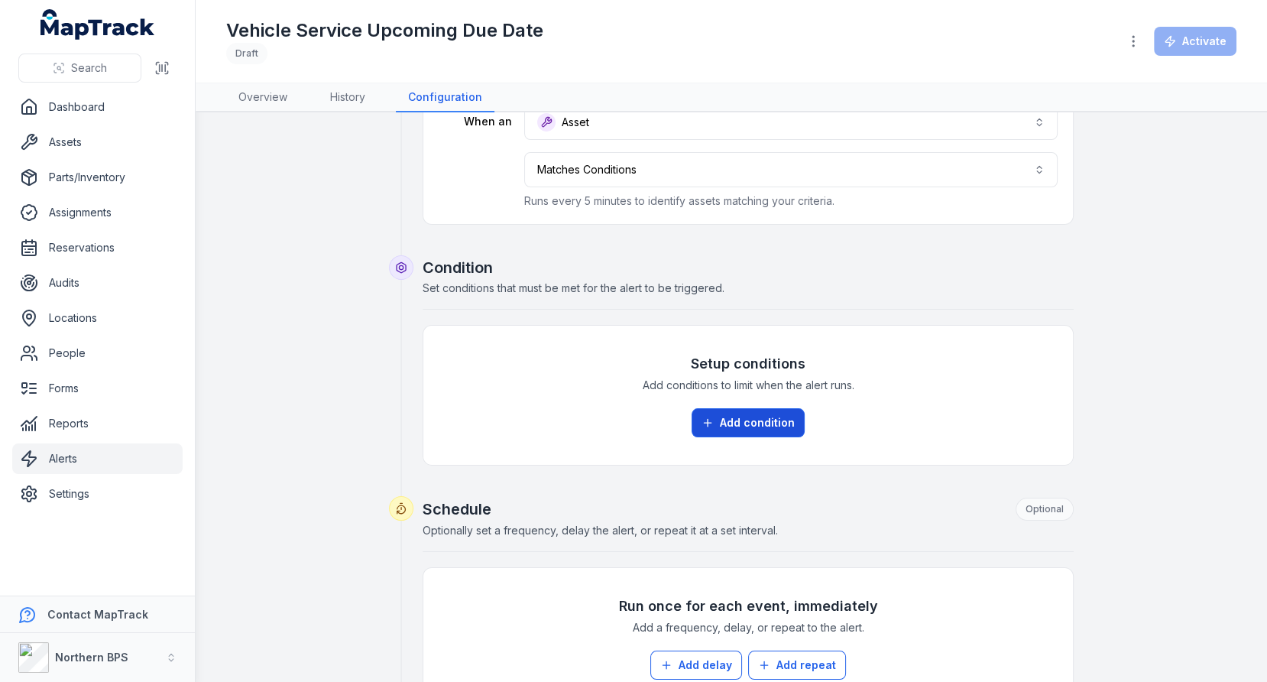
click at [750, 418] on button "Add condition" at bounding box center [747, 422] width 113 height 29
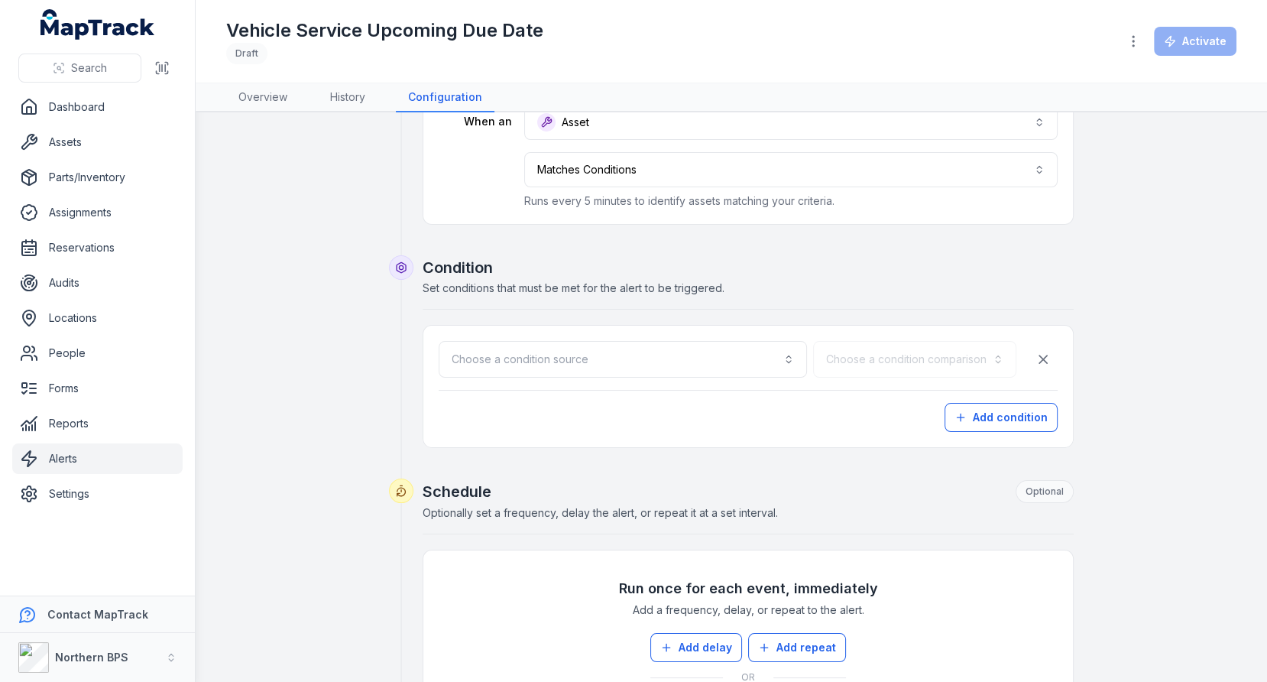
click at [661, 375] on div "Choose a condition source Choose a condition comparison Add condition" at bounding box center [748, 386] width 619 height 91
click at [667, 354] on button "Choose a condition source" at bounding box center [623, 359] width 368 height 37
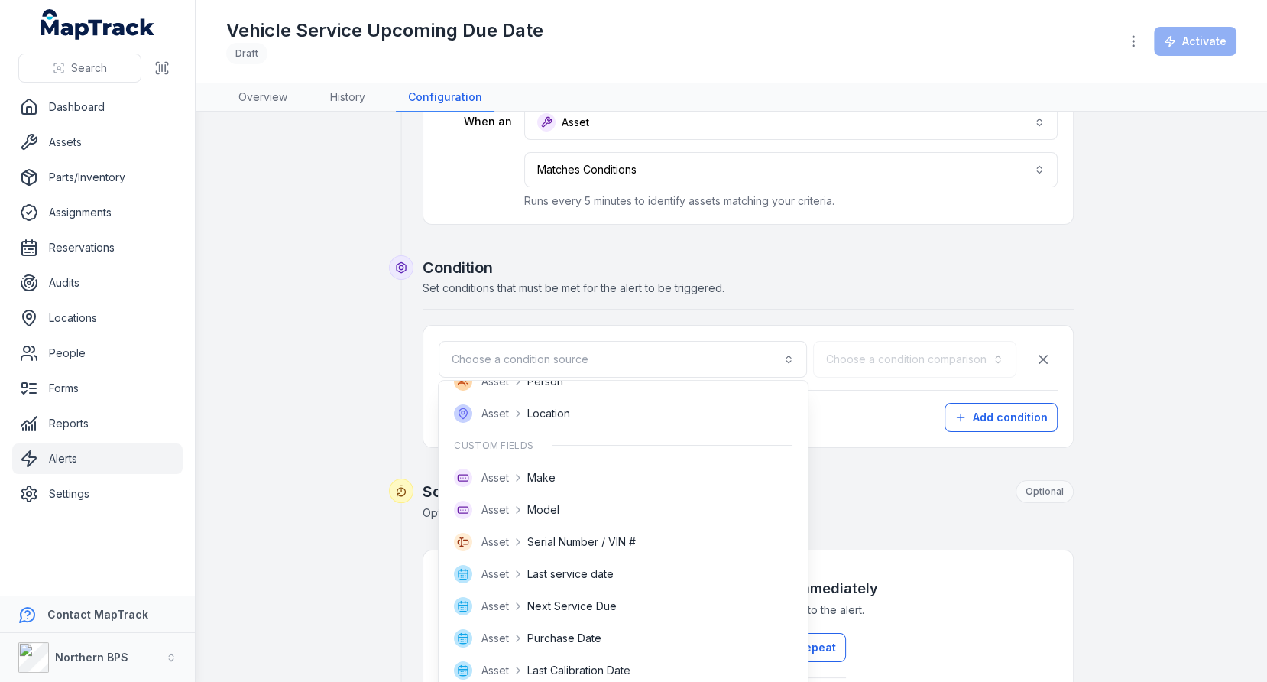
scroll to position [302, 0]
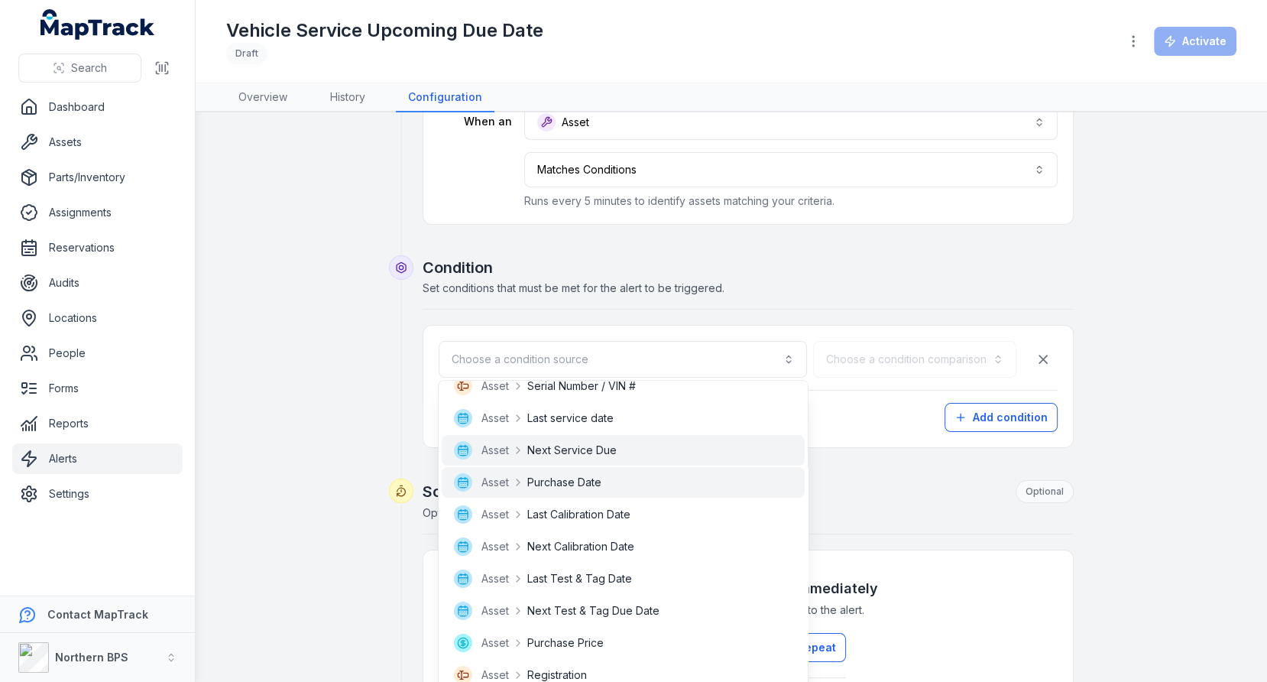
click at [669, 453] on div "Asset Next Service Due" at bounding box center [623, 450] width 338 height 18
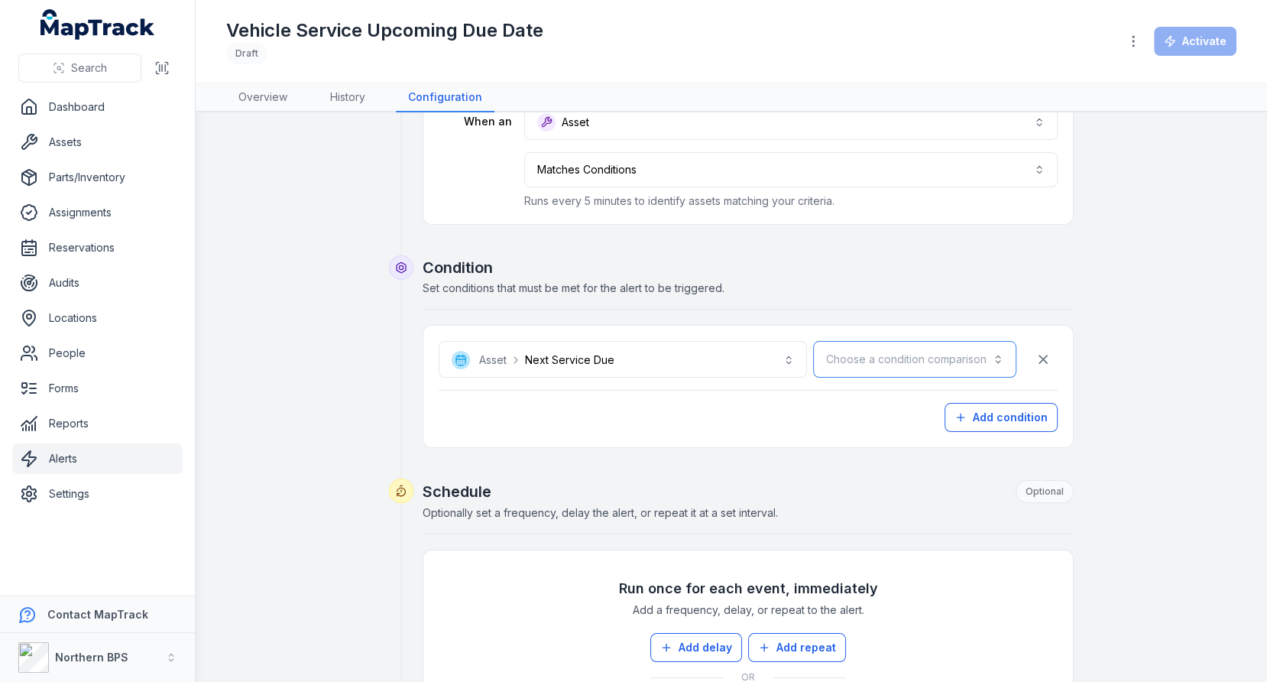
click at [873, 347] on button "Choose a condition comparison" at bounding box center [914, 359] width 203 height 37
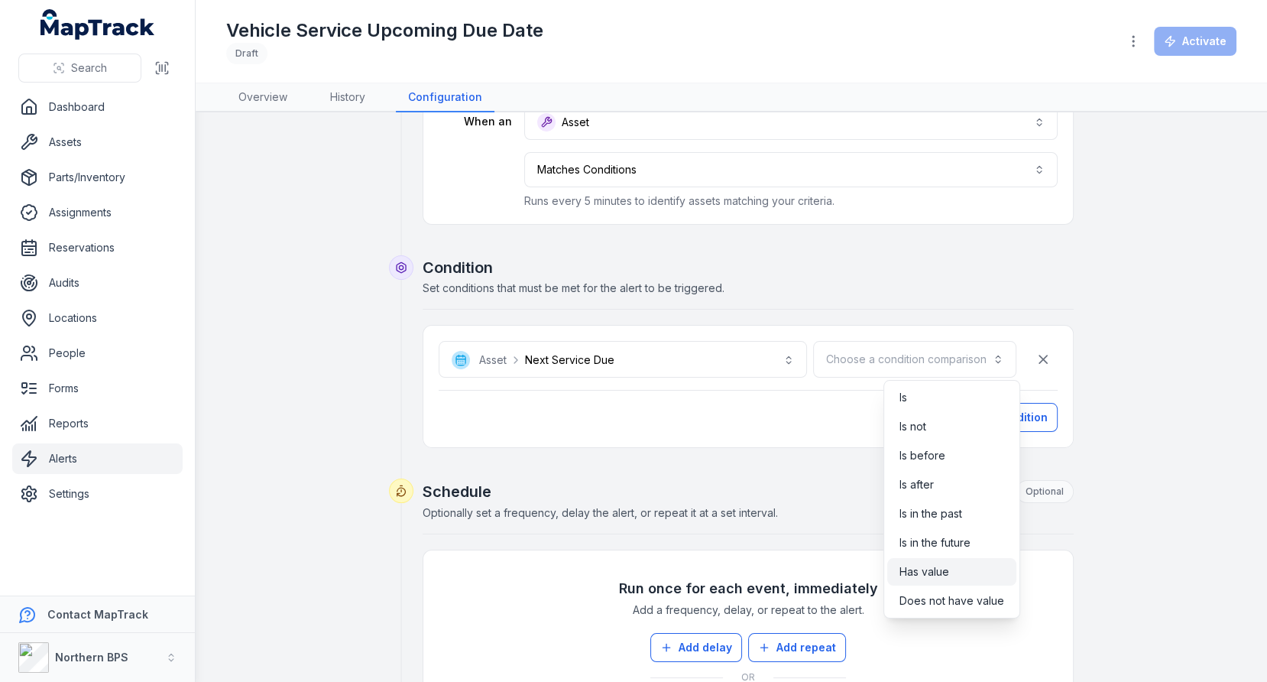
click at [940, 566] on span "Has value" at bounding box center [924, 571] width 50 height 15
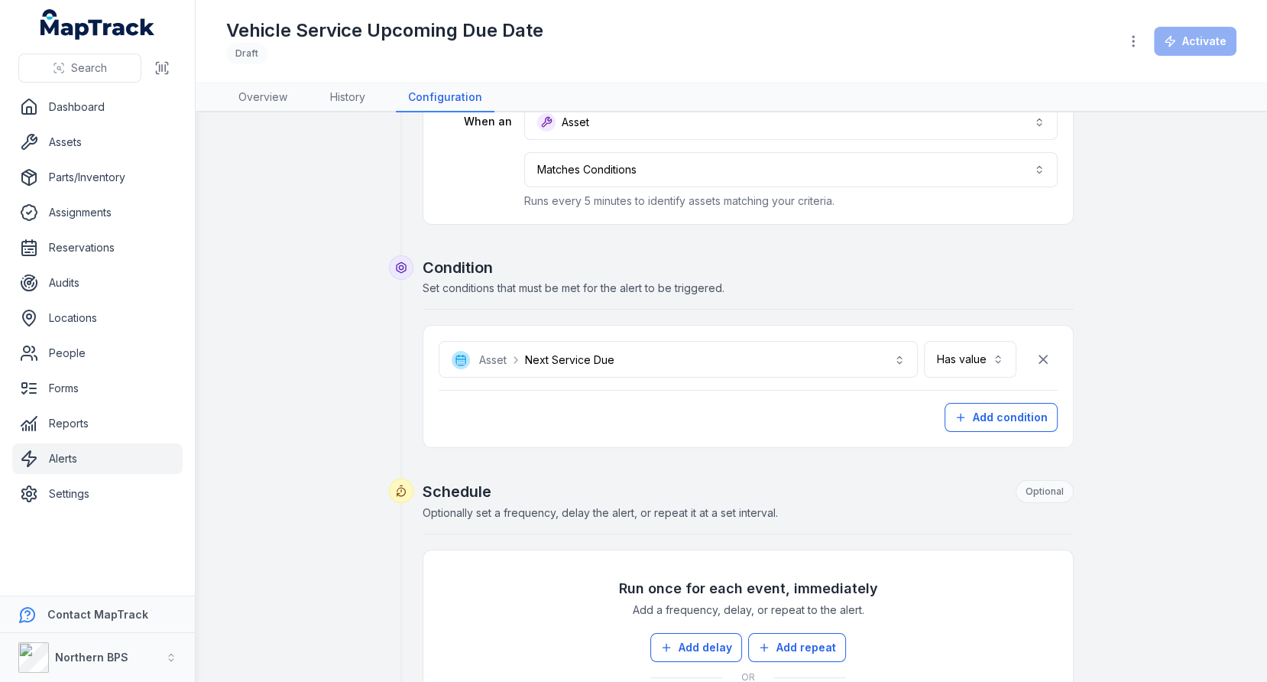
click at [829, 460] on div "**********" at bounding box center [748, 366] width 651 height 223
click at [975, 420] on button "Add condition" at bounding box center [1000, 417] width 113 height 29
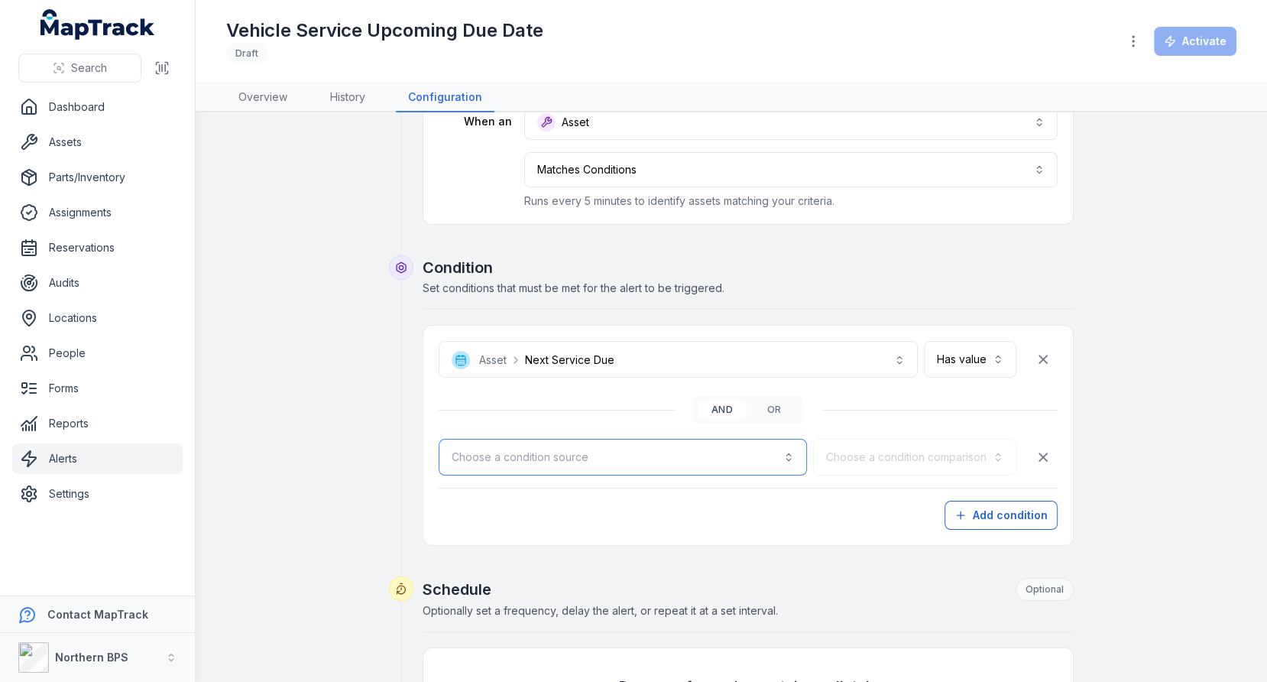
click at [640, 453] on button "Choose a condition source" at bounding box center [623, 457] width 368 height 37
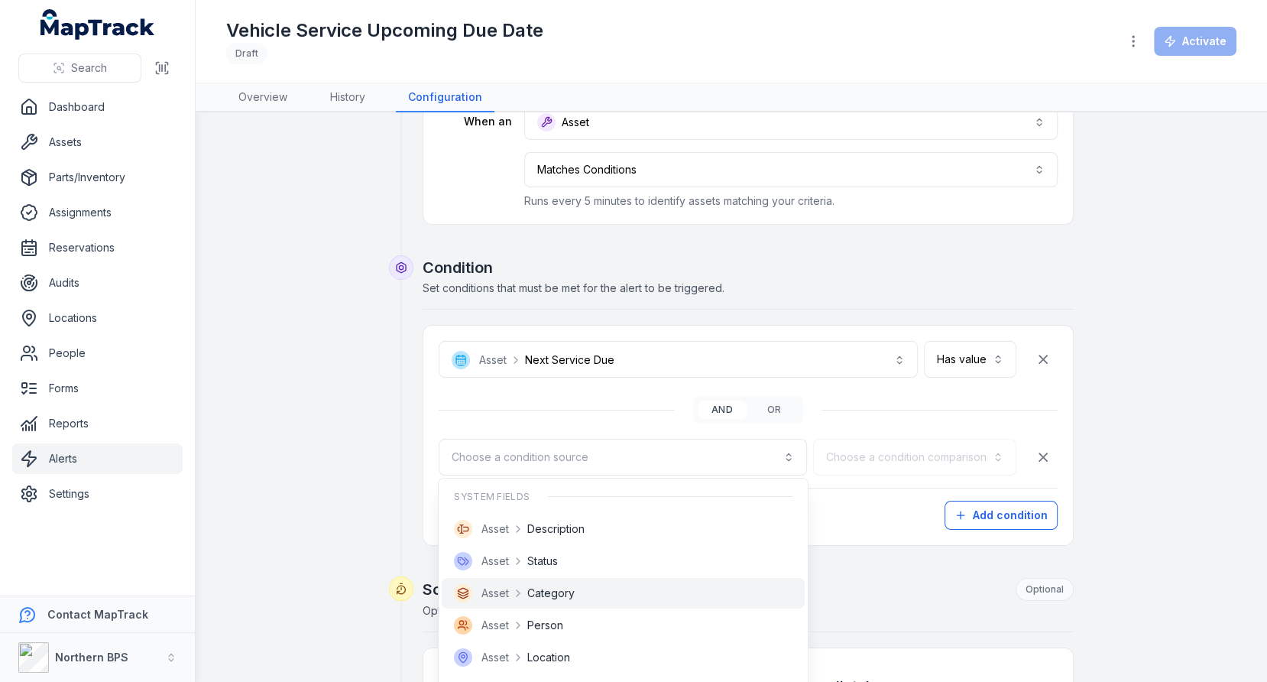
click at [591, 587] on div "Asset Category" at bounding box center [623, 593] width 338 height 18
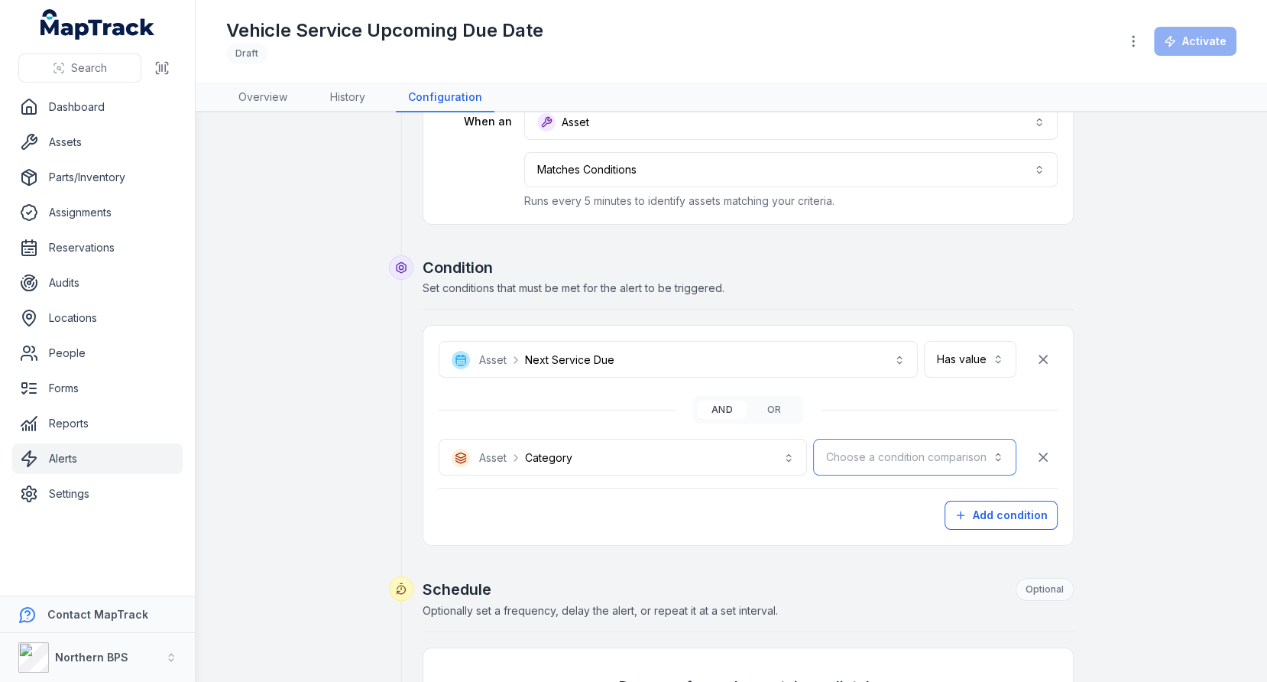
click at [844, 449] on button "Choose a condition comparison" at bounding box center [914, 457] width 203 height 37
click at [895, 488] on div "Is" at bounding box center [951, 495] width 129 height 28
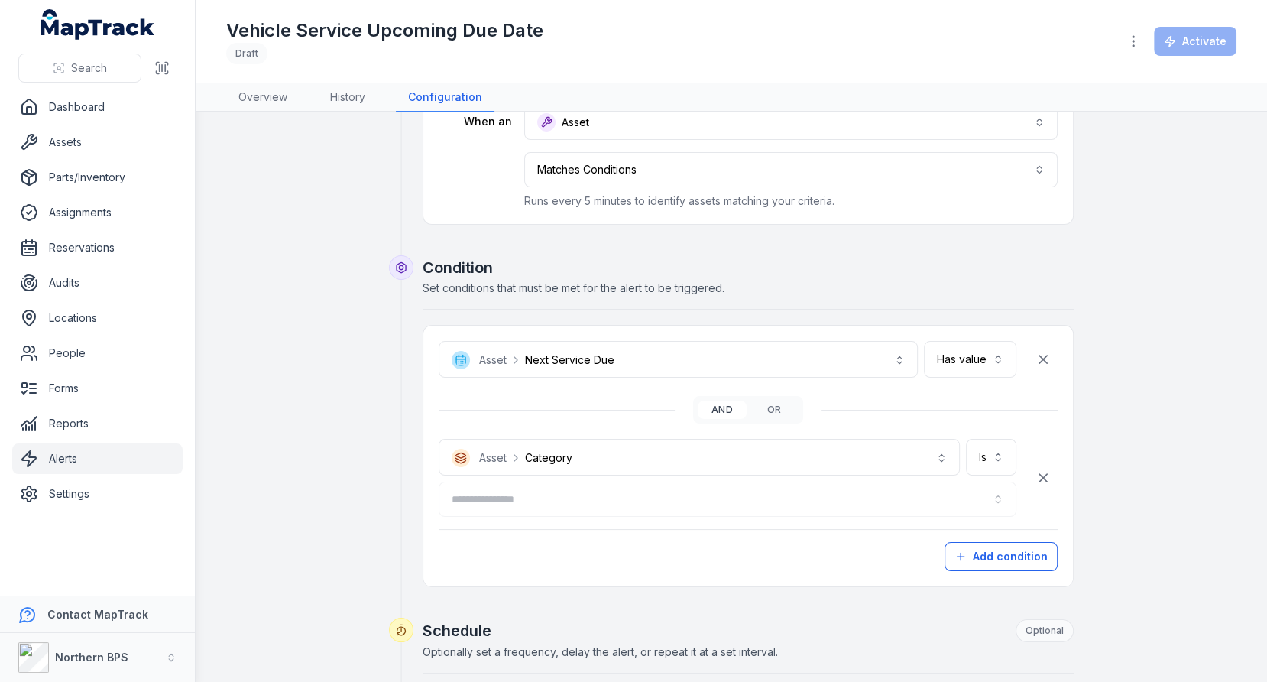
click at [802, 489] on div at bounding box center [728, 498] width 578 height 35
click at [792, 506] on button "button" at bounding box center [728, 498] width 578 height 35
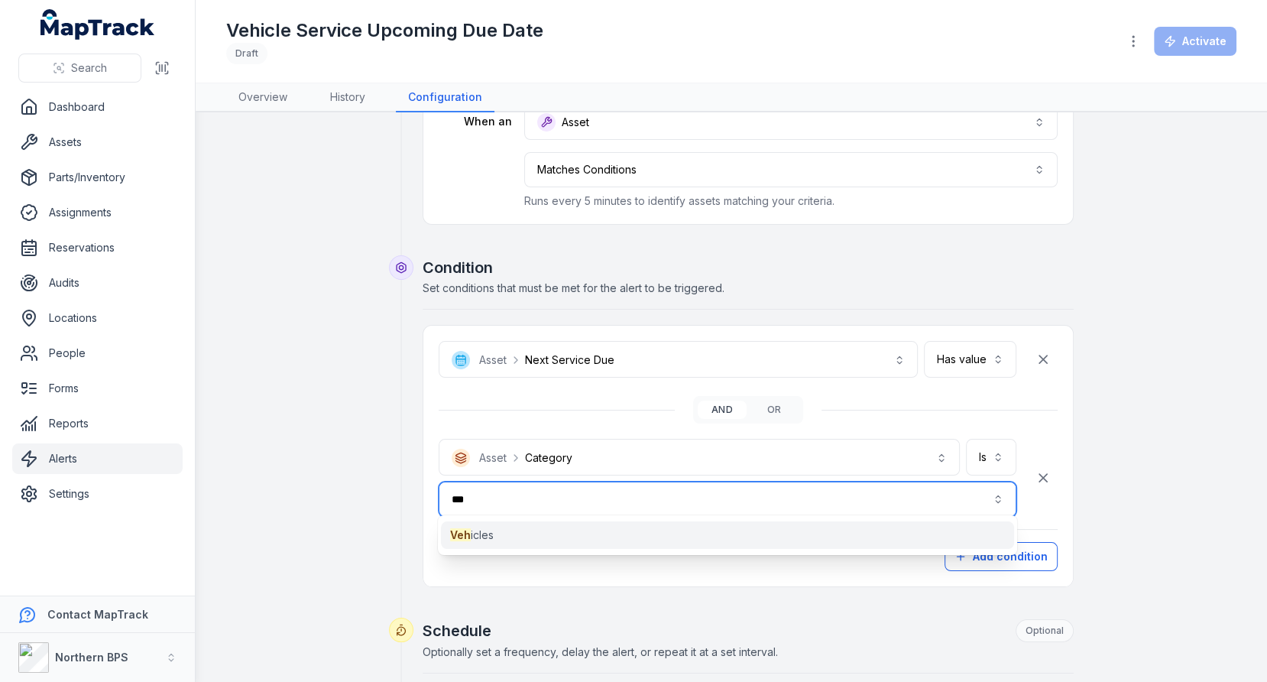
type input "***"
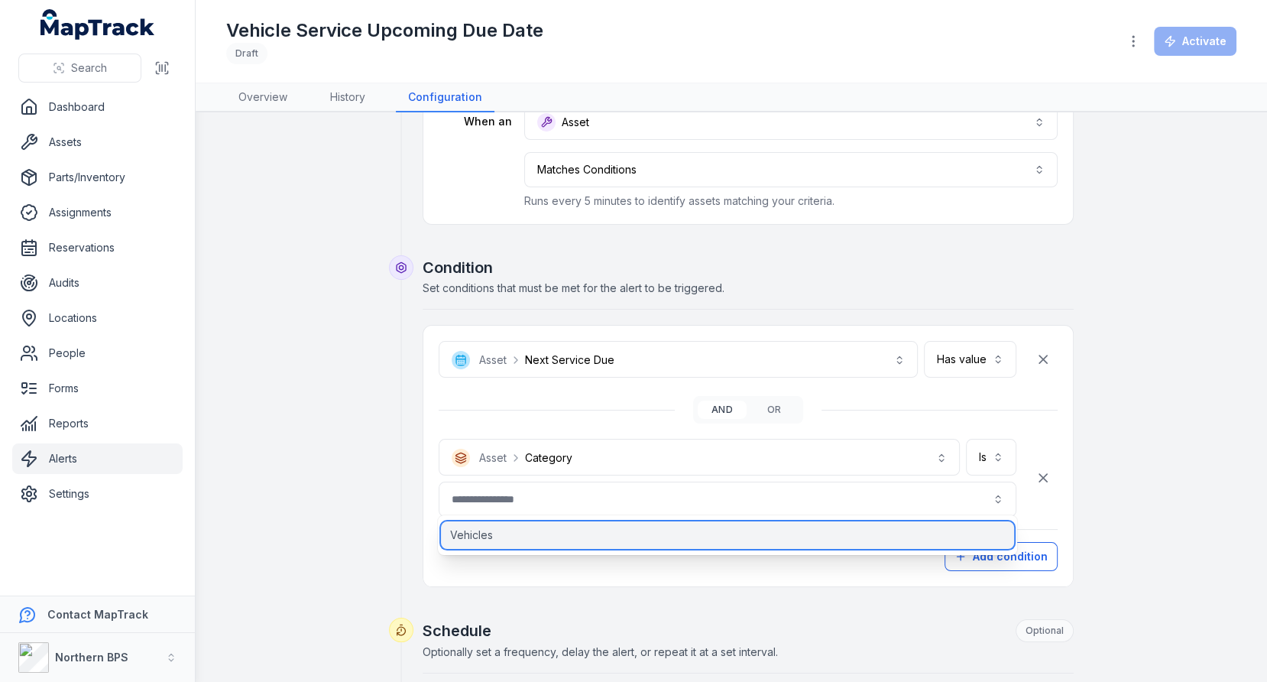
click at [675, 541] on div "Vehicles" at bounding box center [727, 535] width 573 height 28
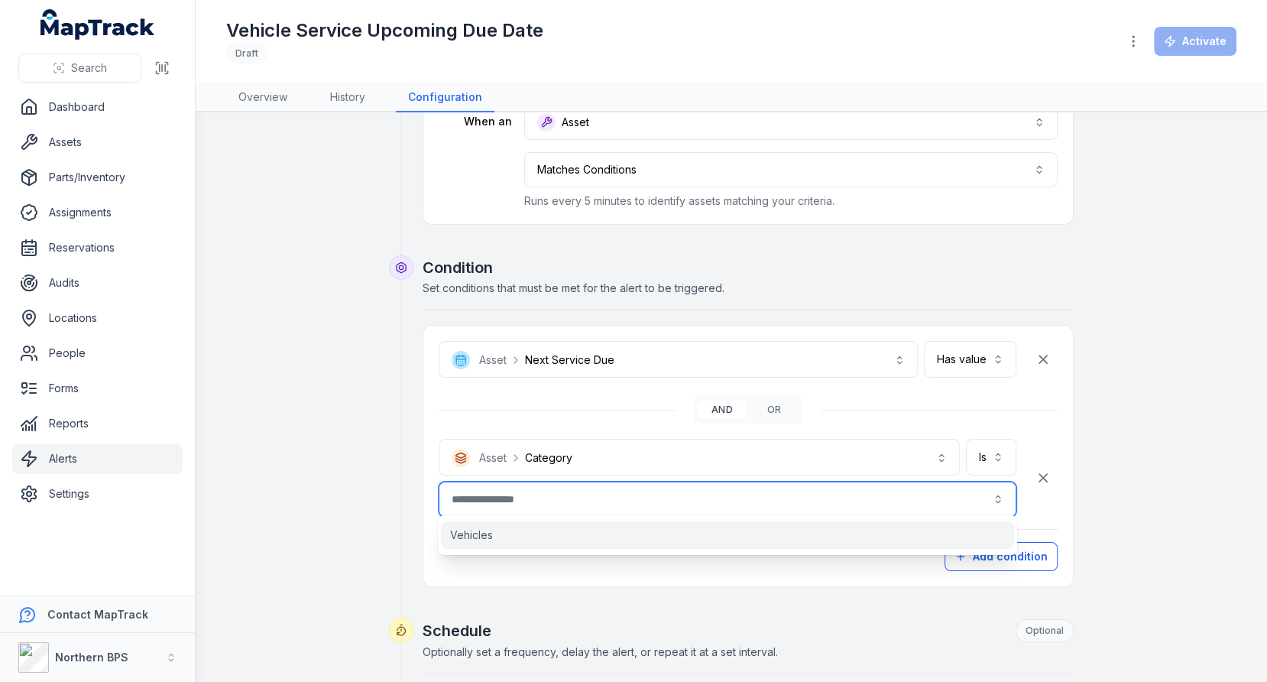
type input "********"
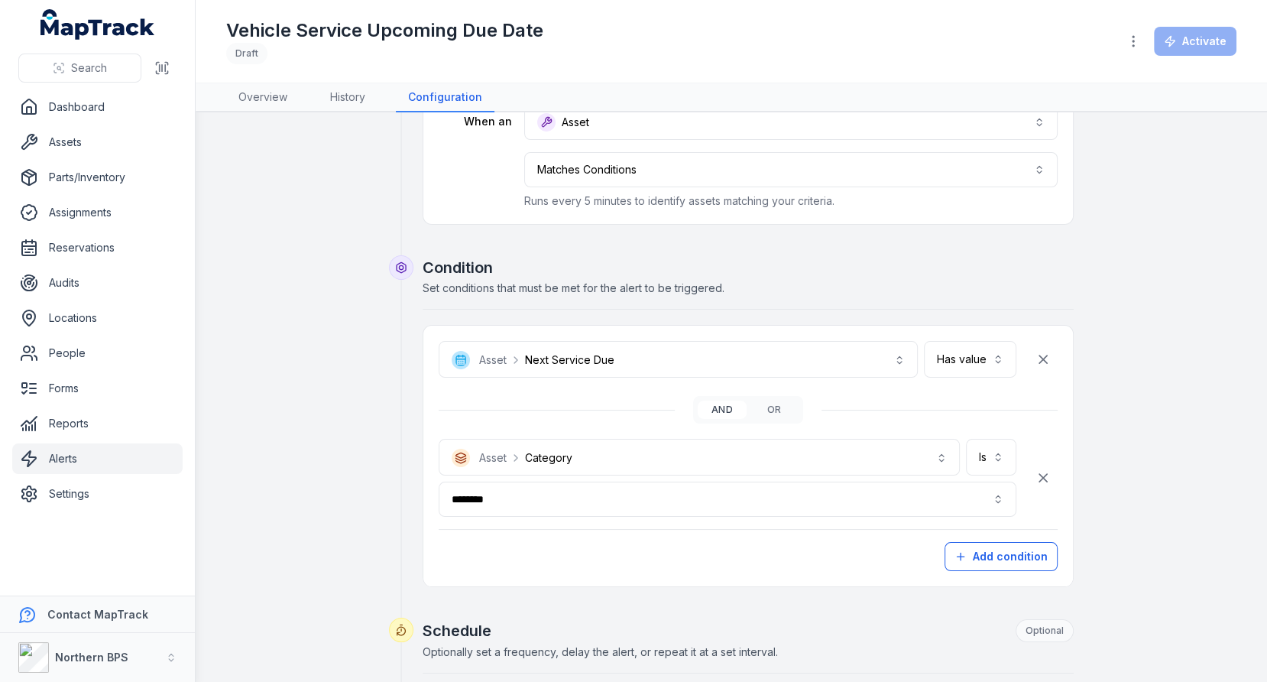
click at [1121, 485] on div "**********" at bounding box center [731, 608] width 1010 height 1180
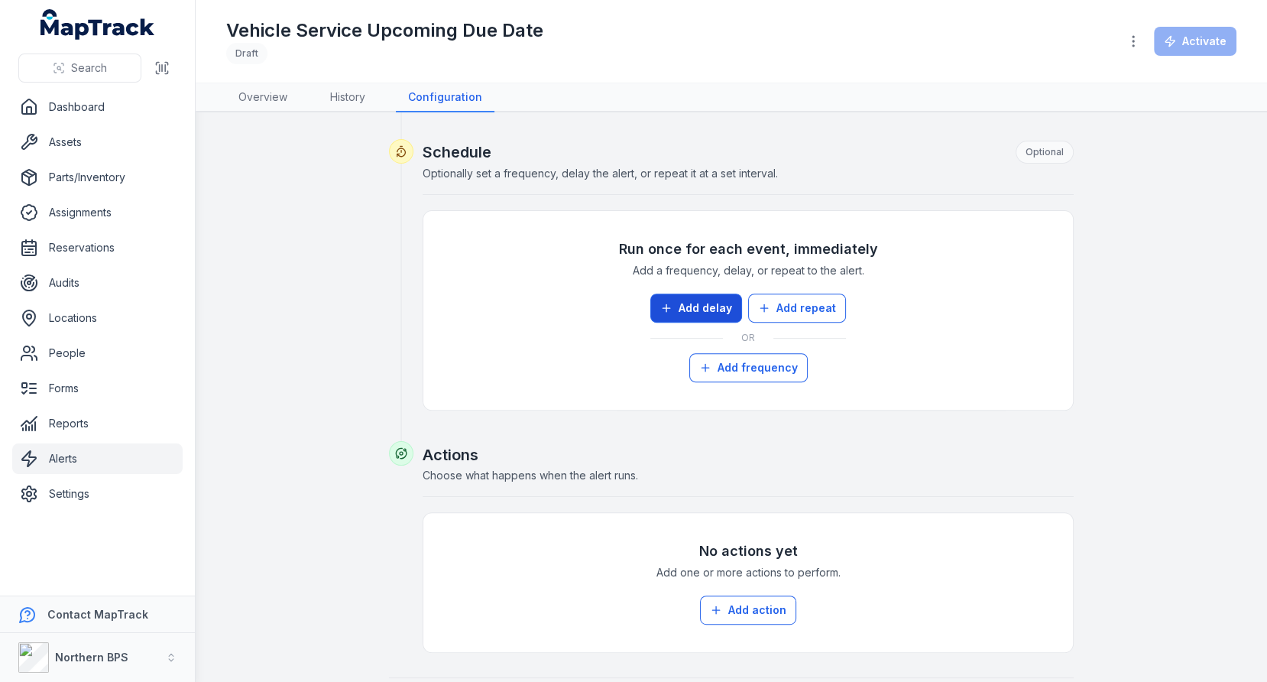
click at [679, 296] on button "Add delay" at bounding box center [696, 307] width 92 height 29
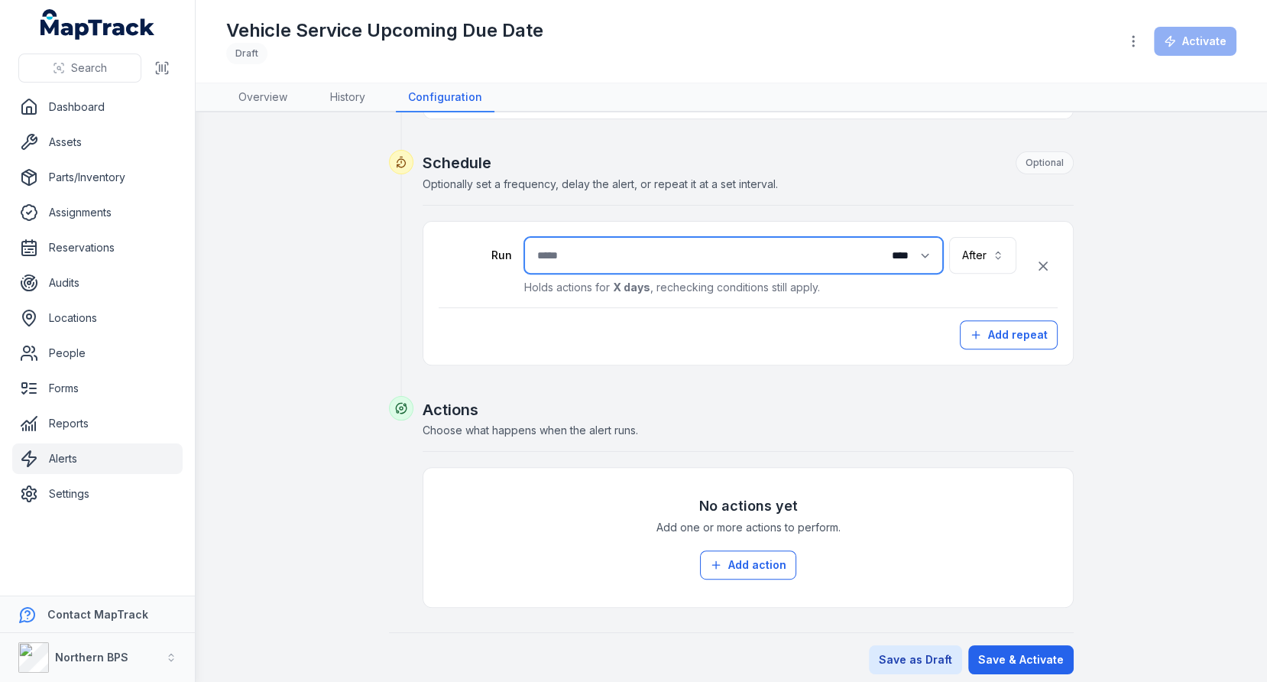
click at [672, 251] on input "number" at bounding box center [733, 255] width 419 height 37
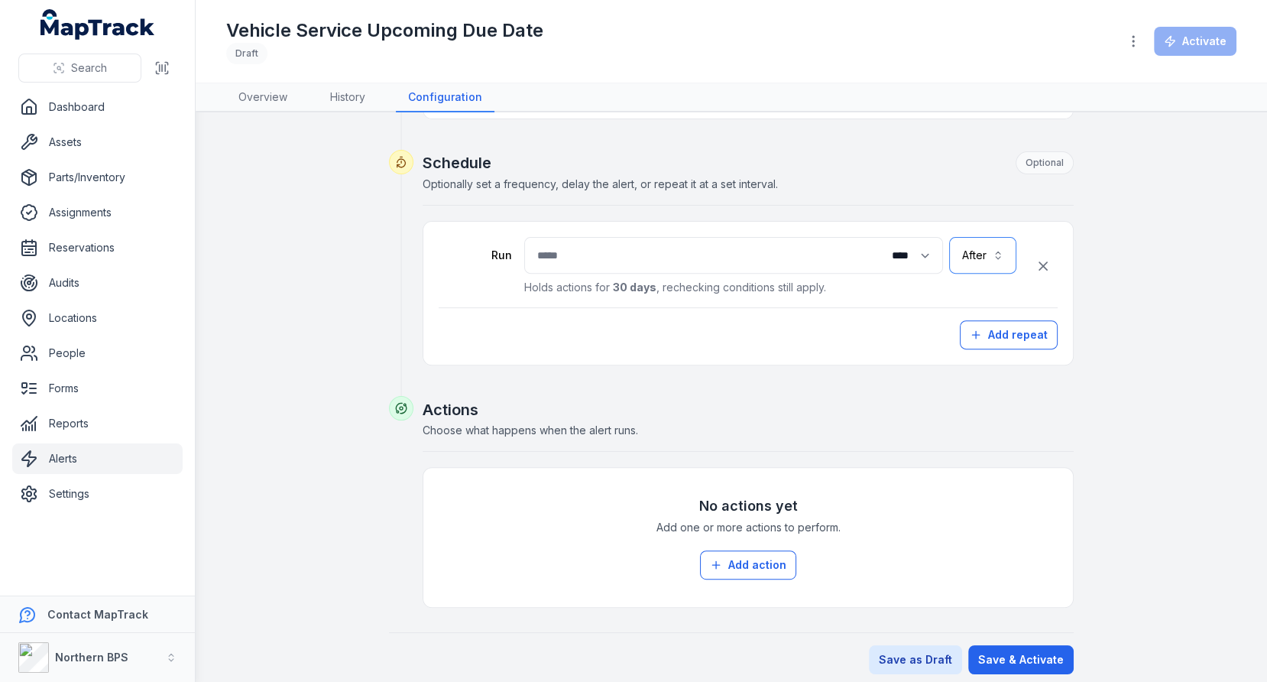
click at [983, 249] on button "After *****" at bounding box center [982, 255] width 67 height 37
click at [978, 313] on span "Before" at bounding box center [984, 319] width 34 height 15
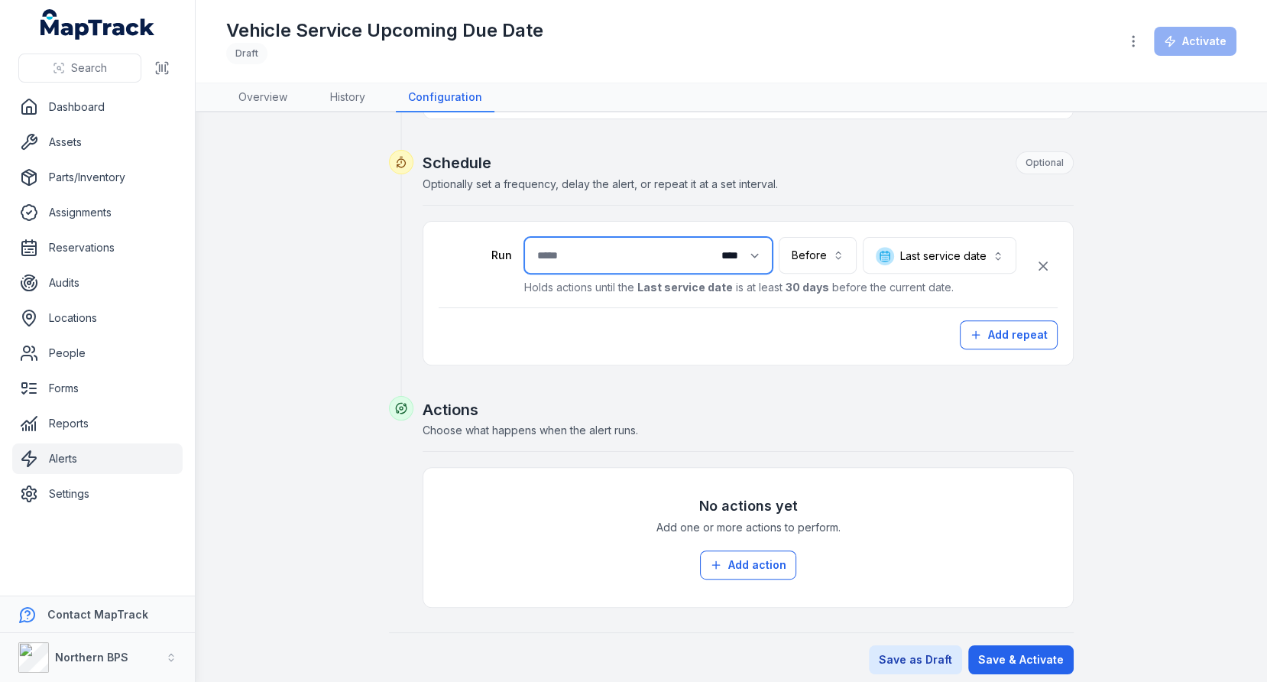
click at [638, 245] on input "**" at bounding box center [648, 255] width 248 height 37
type input "*"
type input "**"
click at [916, 243] on button "**********" at bounding box center [940, 255] width 154 height 37
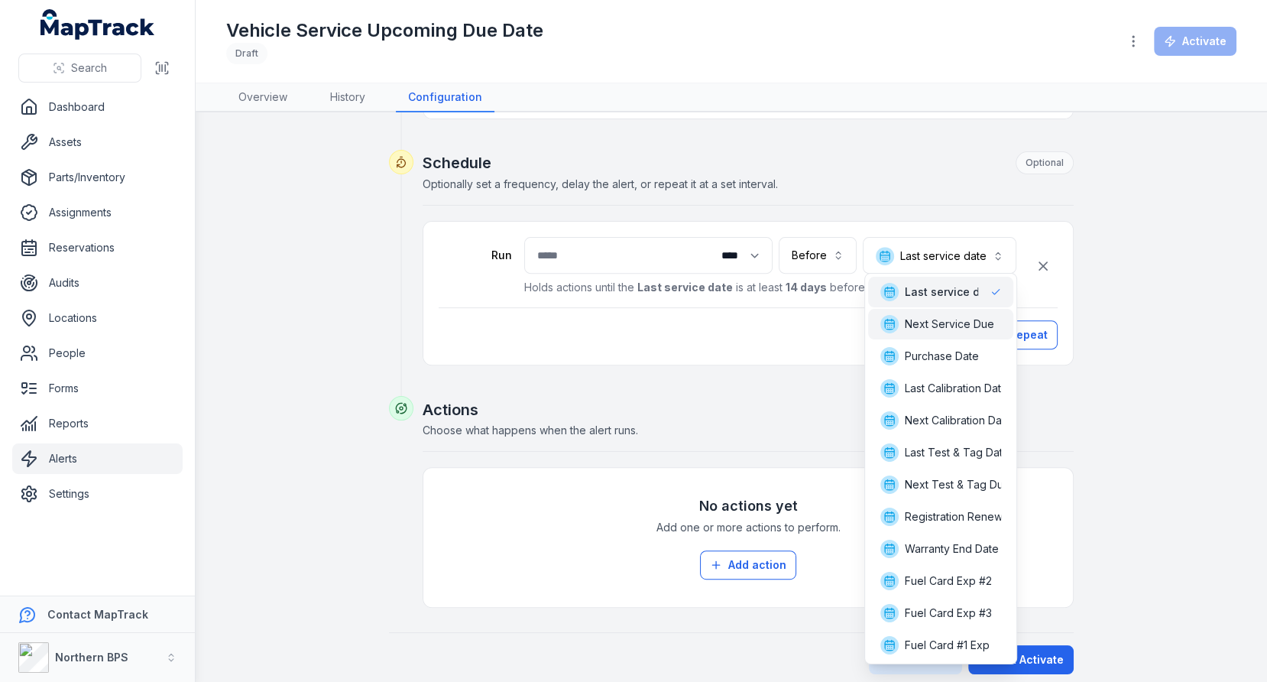
click at [950, 321] on span "Next Service Due" at bounding box center [949, 323] width 89 height 15
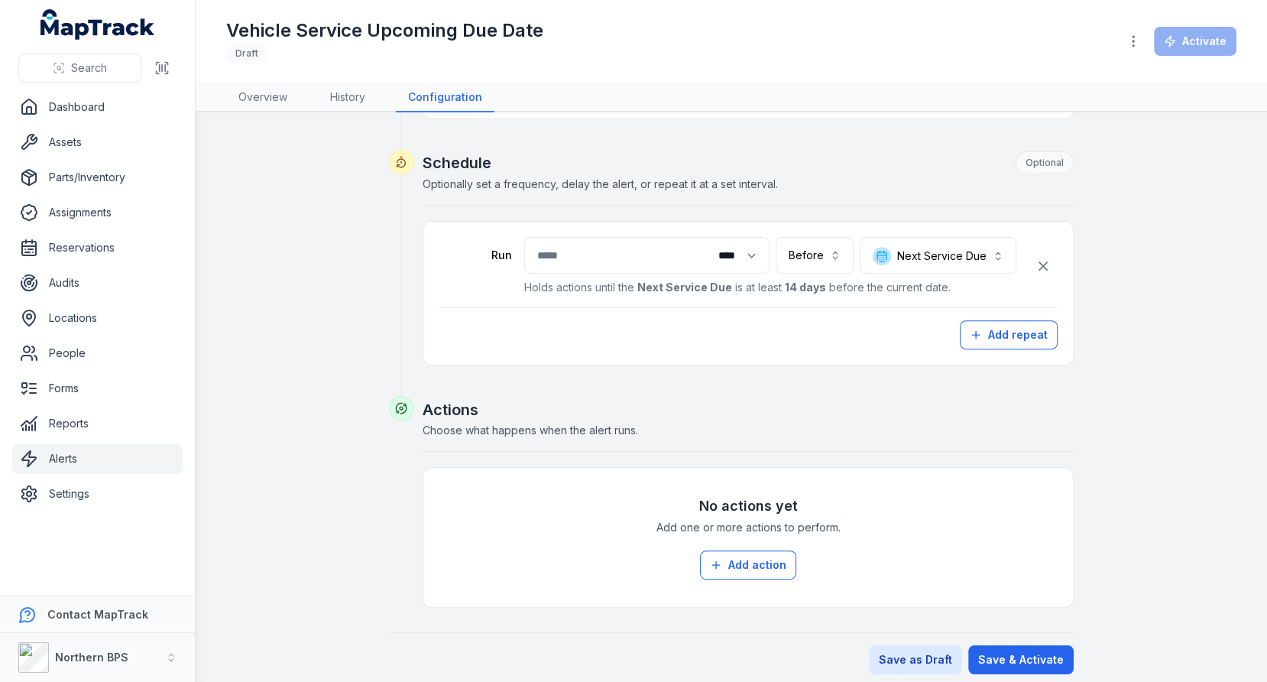
click at [772, 303] on div "**********" at bounding box center [748, 293] width 619 height 112
click at [967, 322] on button "Add repeat" at bounding box center [1009, 334] width 98 height 29
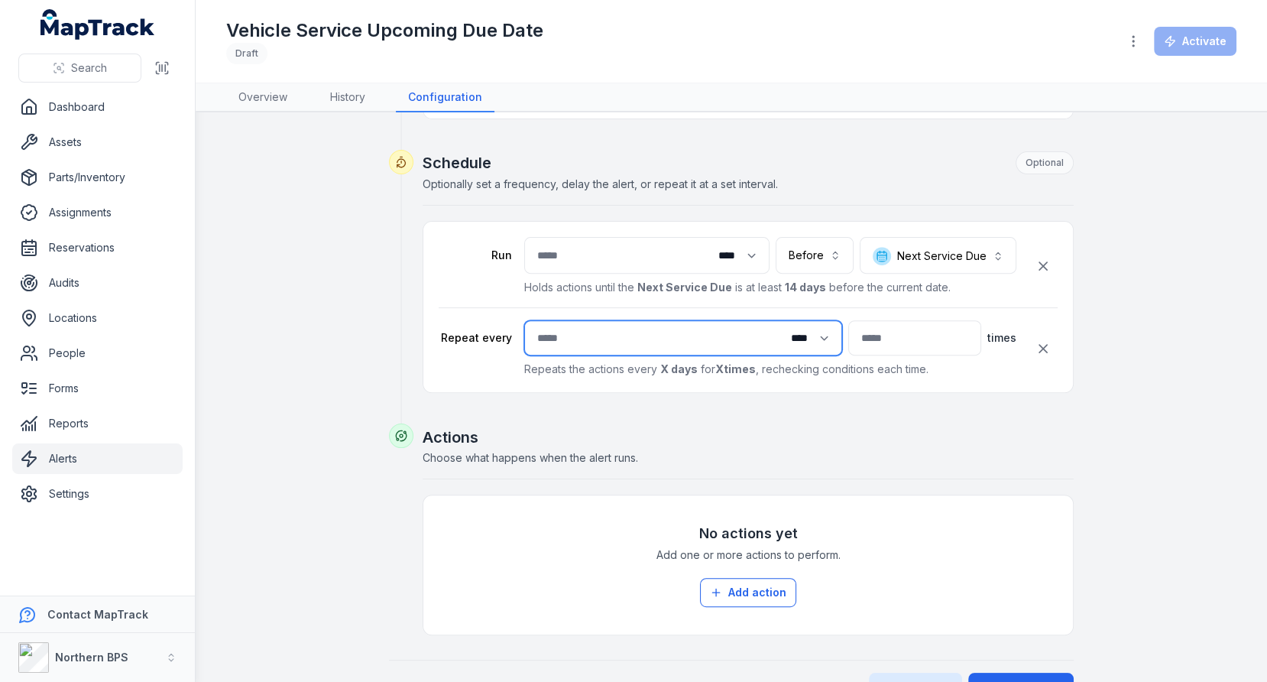
click at [691, 332] on input "number" at bounding box center [683, 337] width 318 height 35
type input "*"
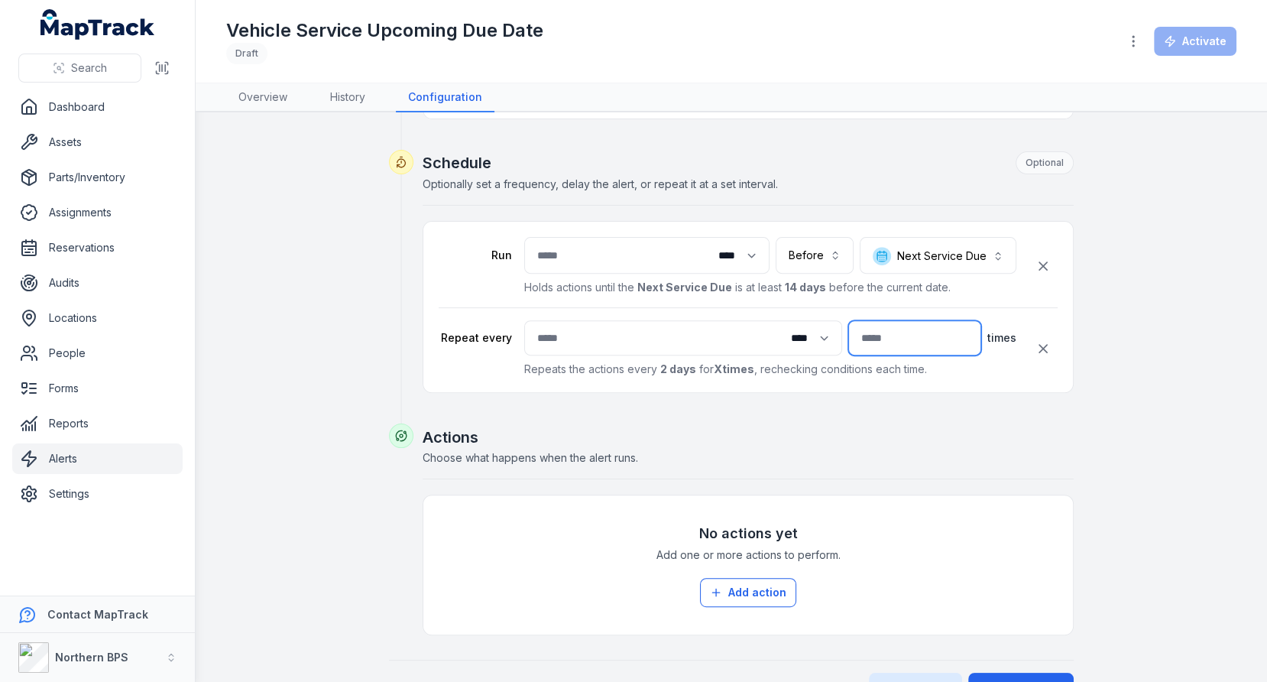
click at [891, 334] on input "number" at bounding box center [914, 337] width 133 height 35
type input "*"
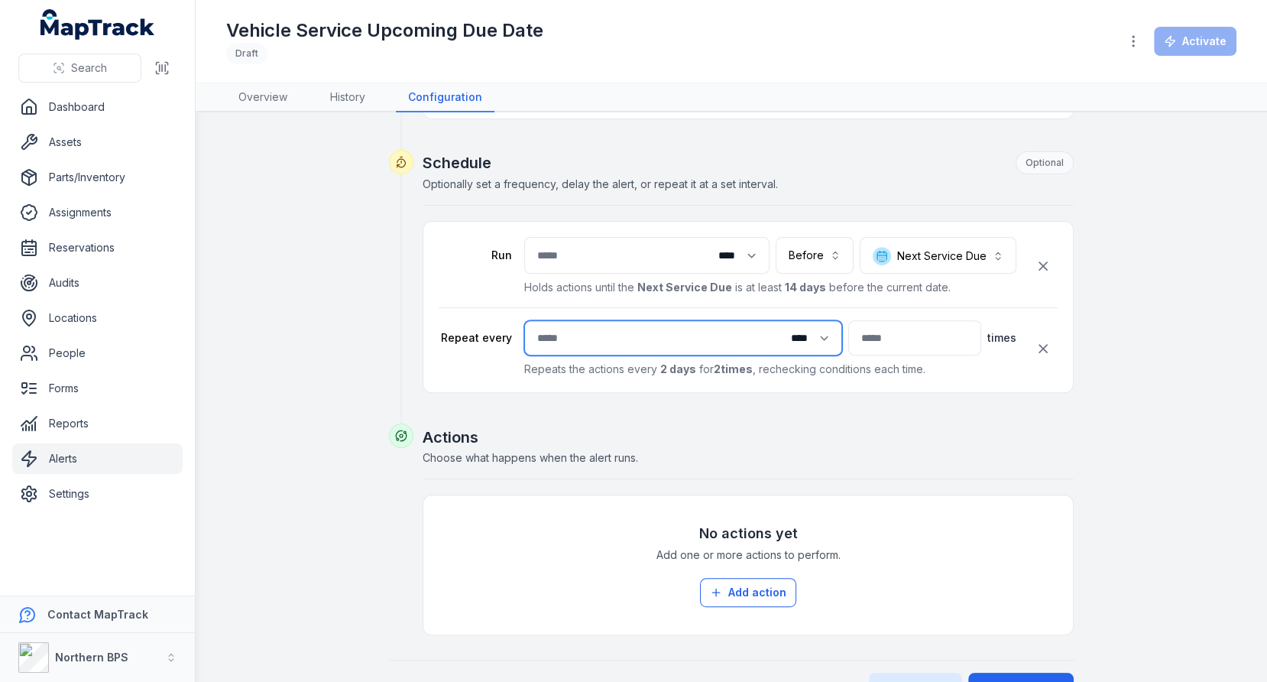
click at [684, 343] on input "*" at bounding box center [683, 337] width 318 height 35
type input "*"
click at [1196, 305] on div "**********" at bounding box center [731, 125] width 1010 height 1151
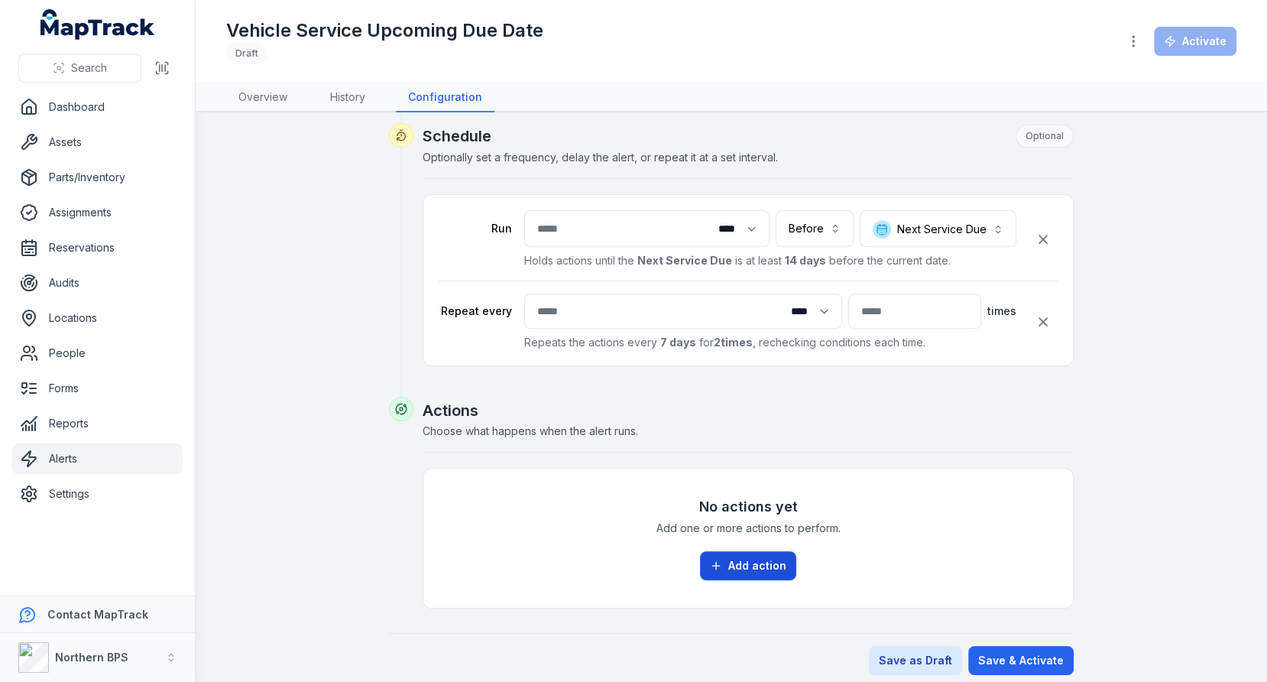
click at [739, 562] on button "Add action" at bounding box center [748, 565] width 96 height 29
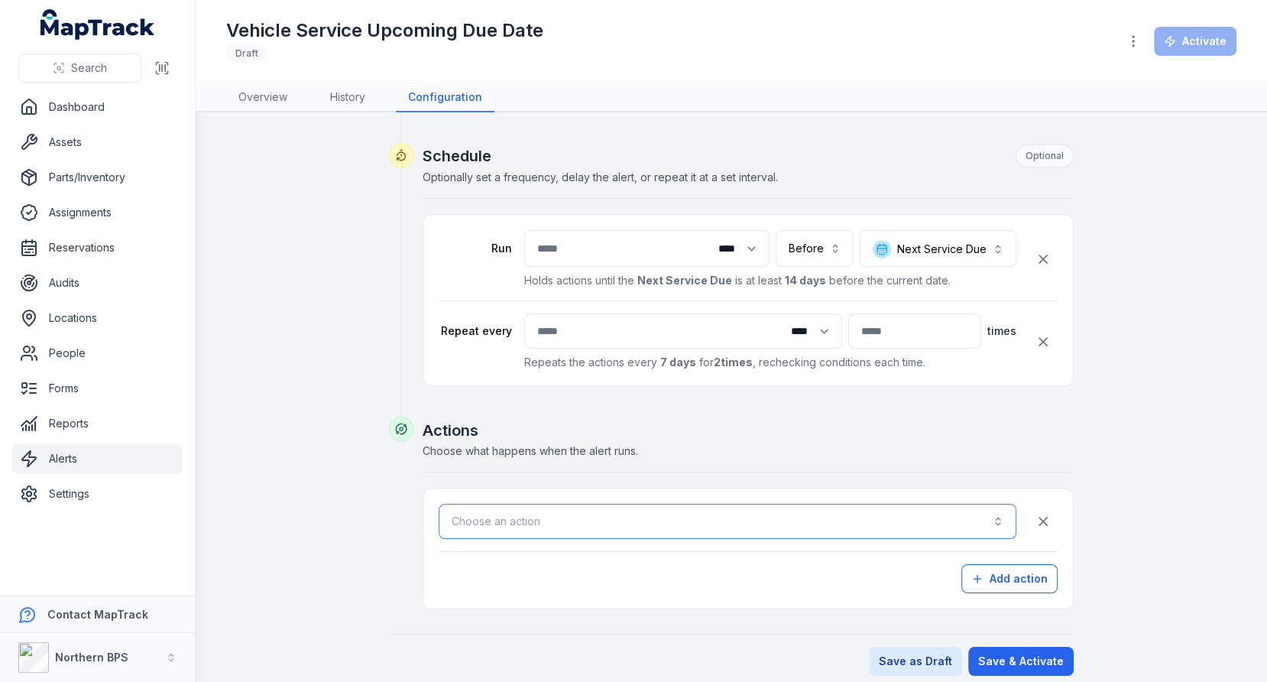
click at [735, 523] on button "Choose an action" at bounding box center [728, 521] width 578 height 35
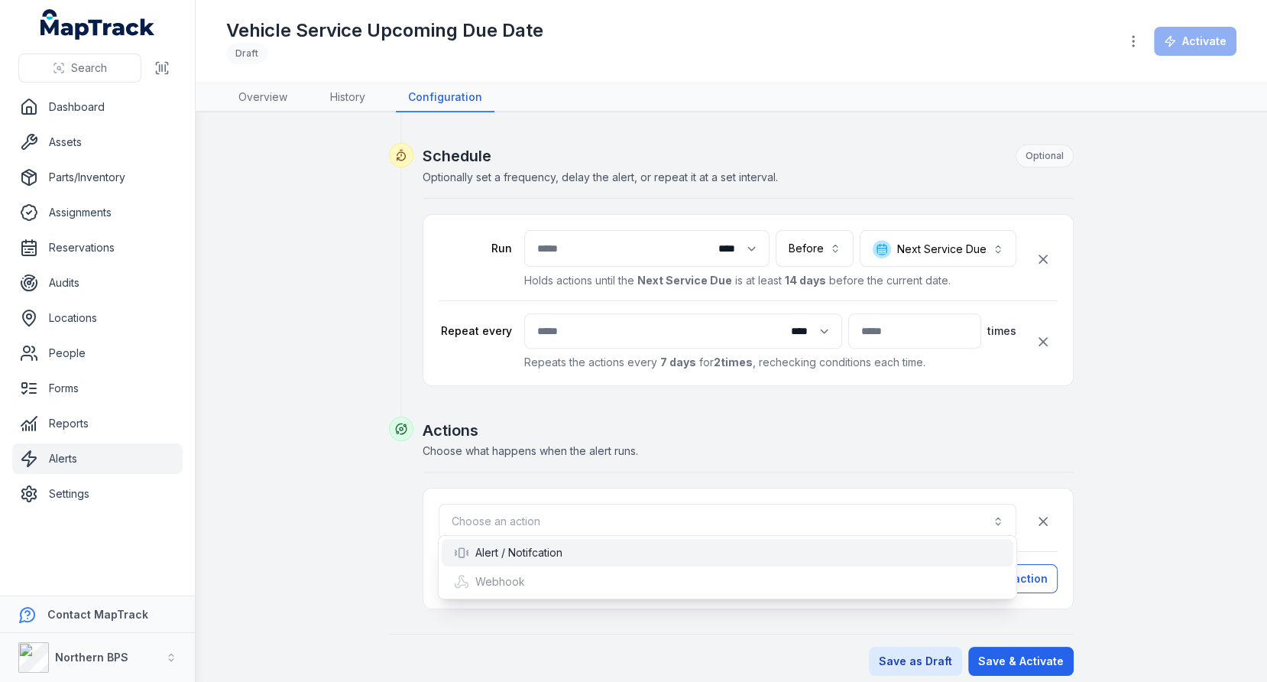
click at [671, 539] on div "Alert / Notifcation" at bounding box center [728, 553] width 572 height 28
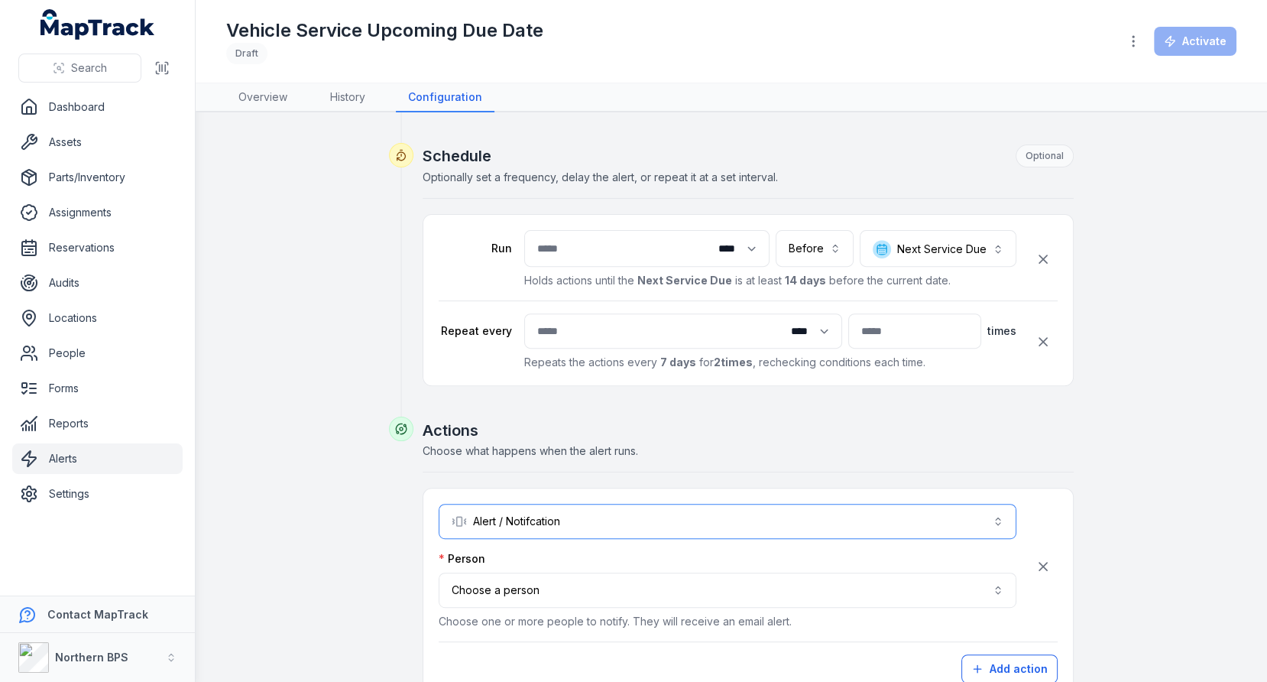
scroll to position [677, 0]
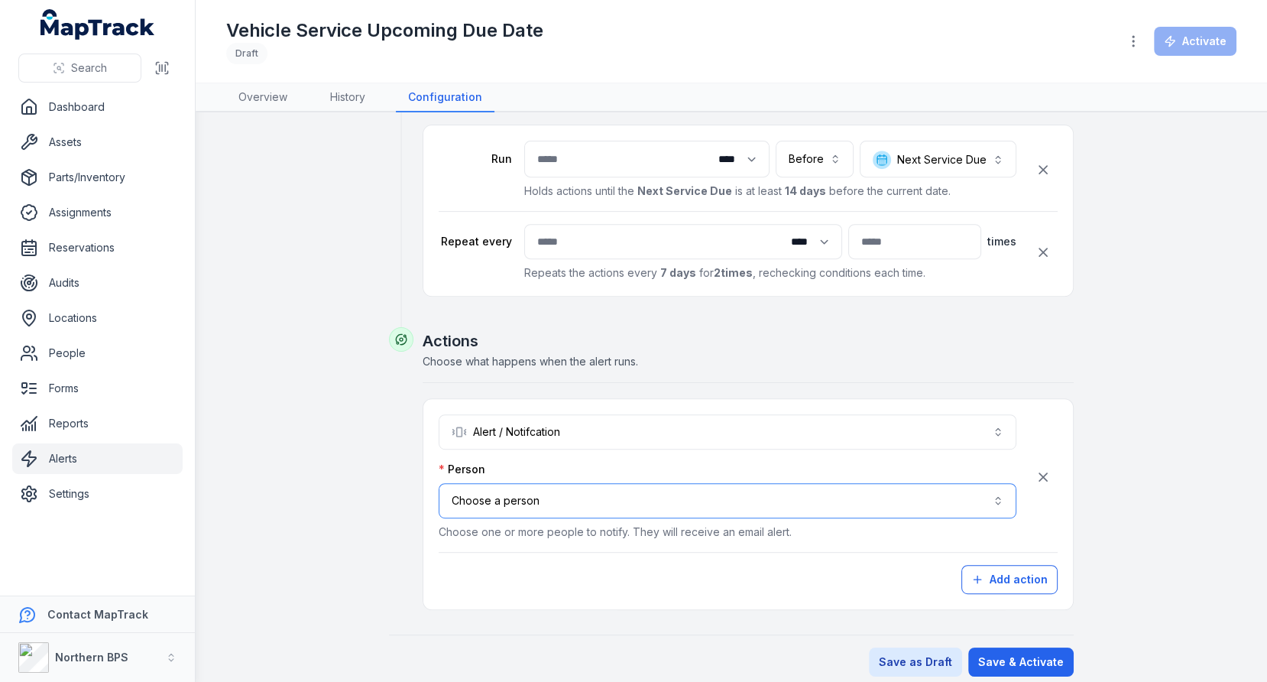
click at [706, 485] on button "Choose a person" at bounding box center [728, 500] width 578 height 35
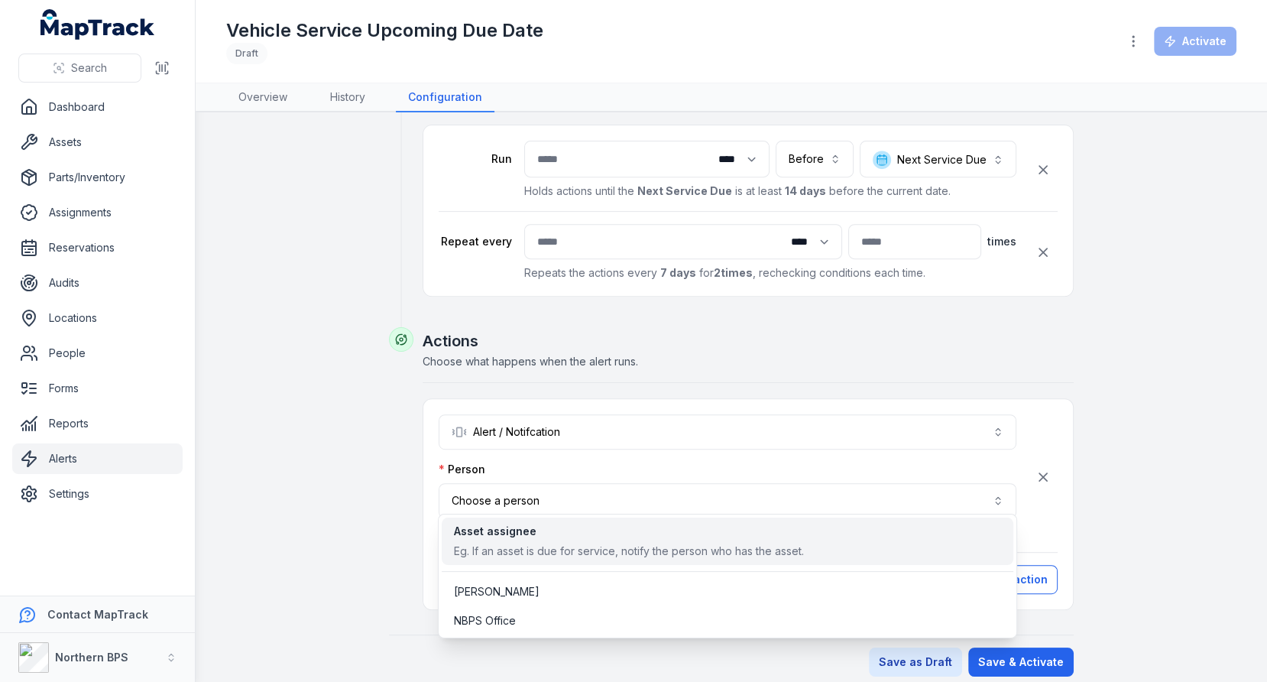
click at [663, 531] on div "Asset assignee" at bounding box center [629, 530] width 350 height 15
click at [592, 609] on div "NBPS Office" at bounding box center [728, 621] width 572 height 28
click at [1169, 500] on div "**********" at bounding box center [731, 65] width 1010 height 1222
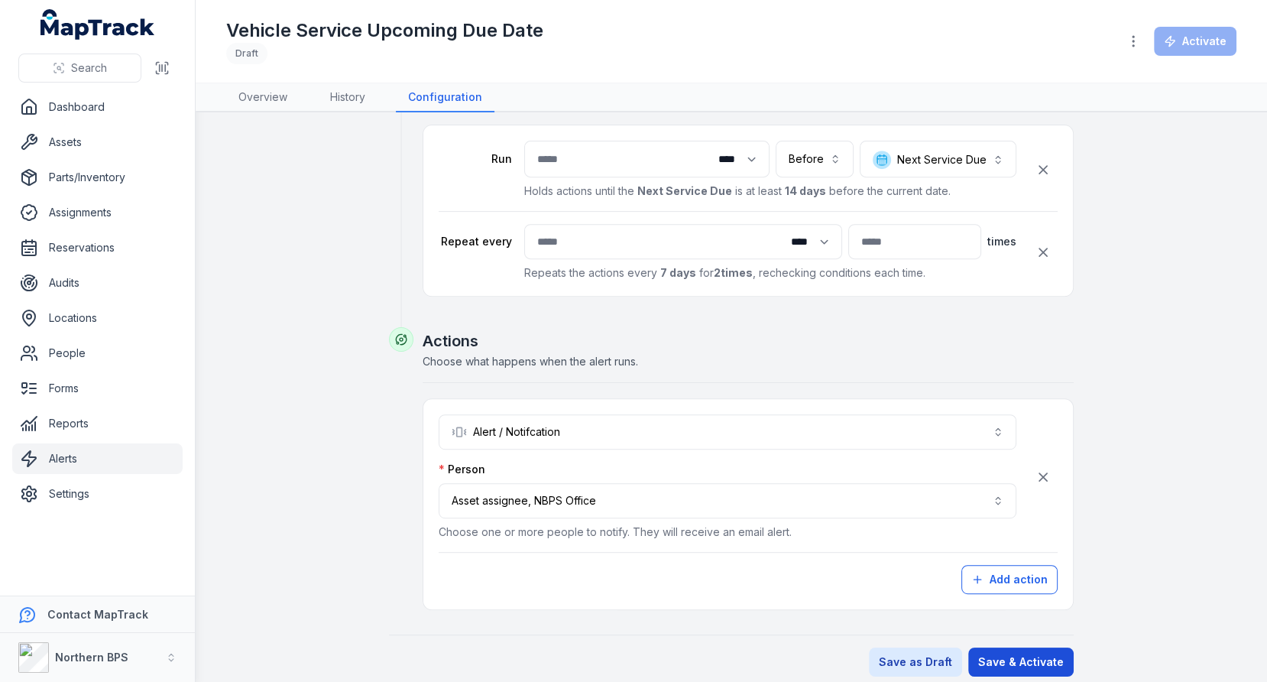
click at [1041, 655] on button "Save & Activate" at bounding box center [1020, 661] width 105 height 29
click at [1128, 362] on div "**********" at bounding box center [731, 65] width 1010 height 1222
